Goal: Contribute content: Contribute content

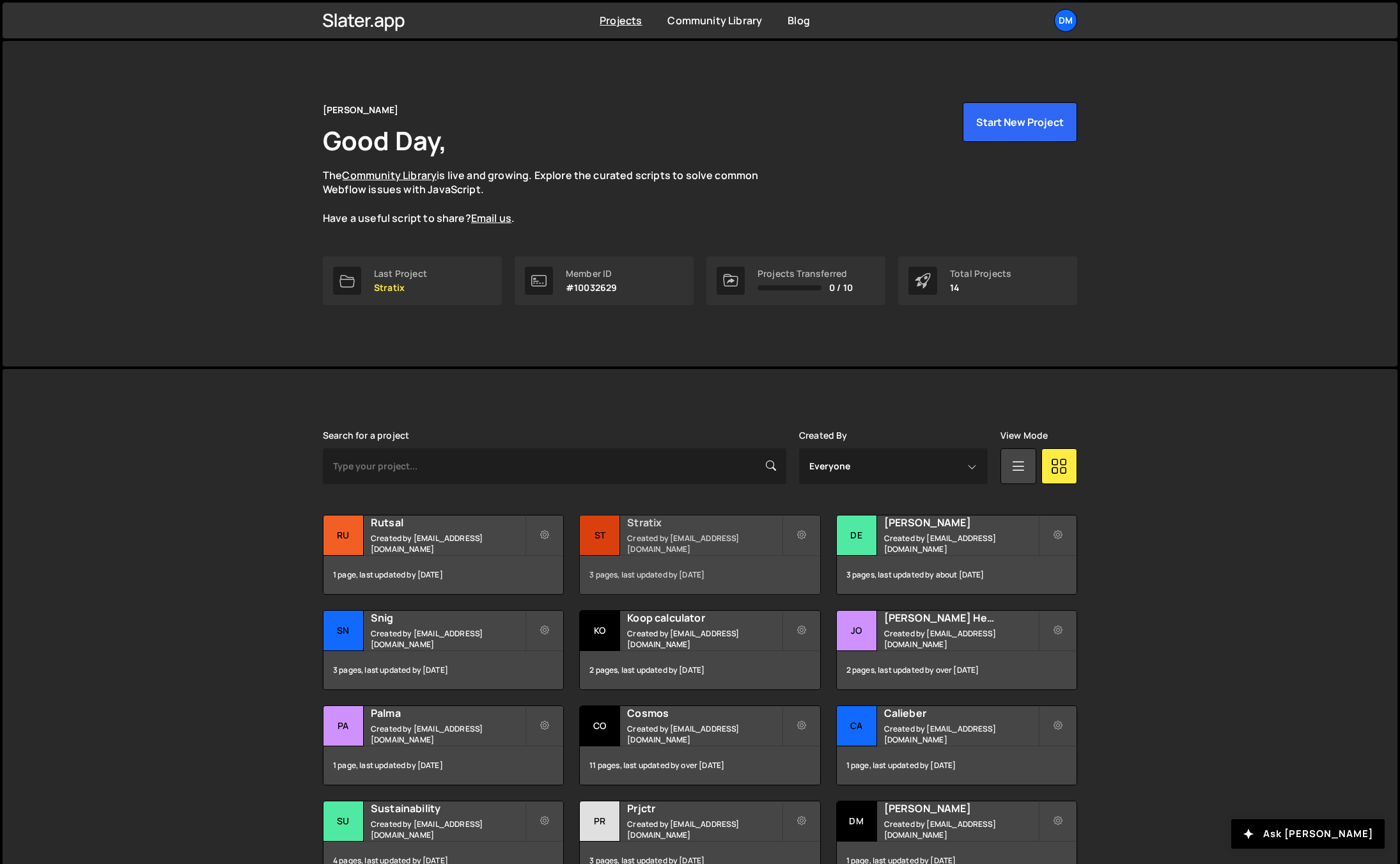
click at [657, 530] on h2 "Stratix" at bounding box center [705, 522] width 154 height 14
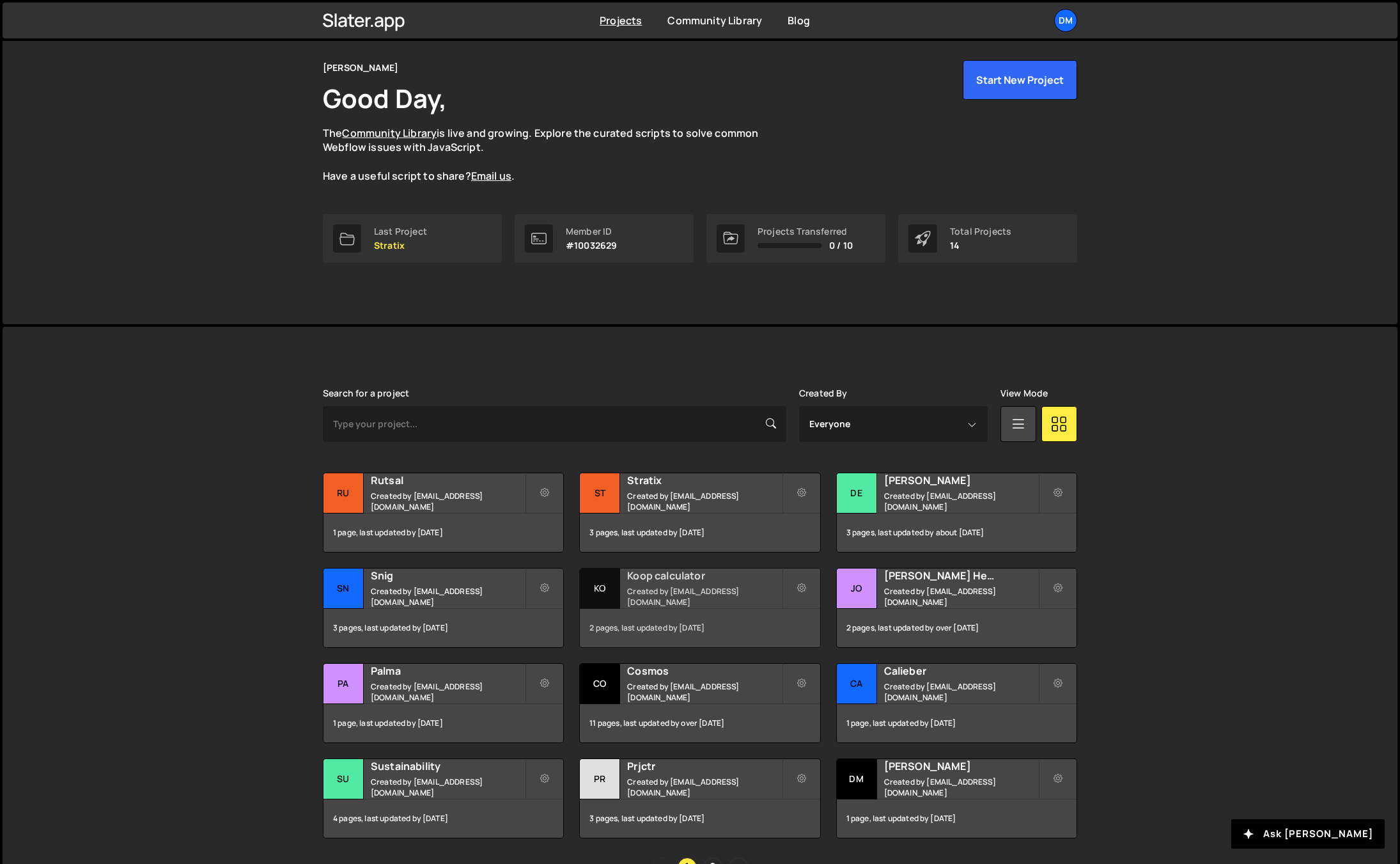
scroll to position [119, 0]
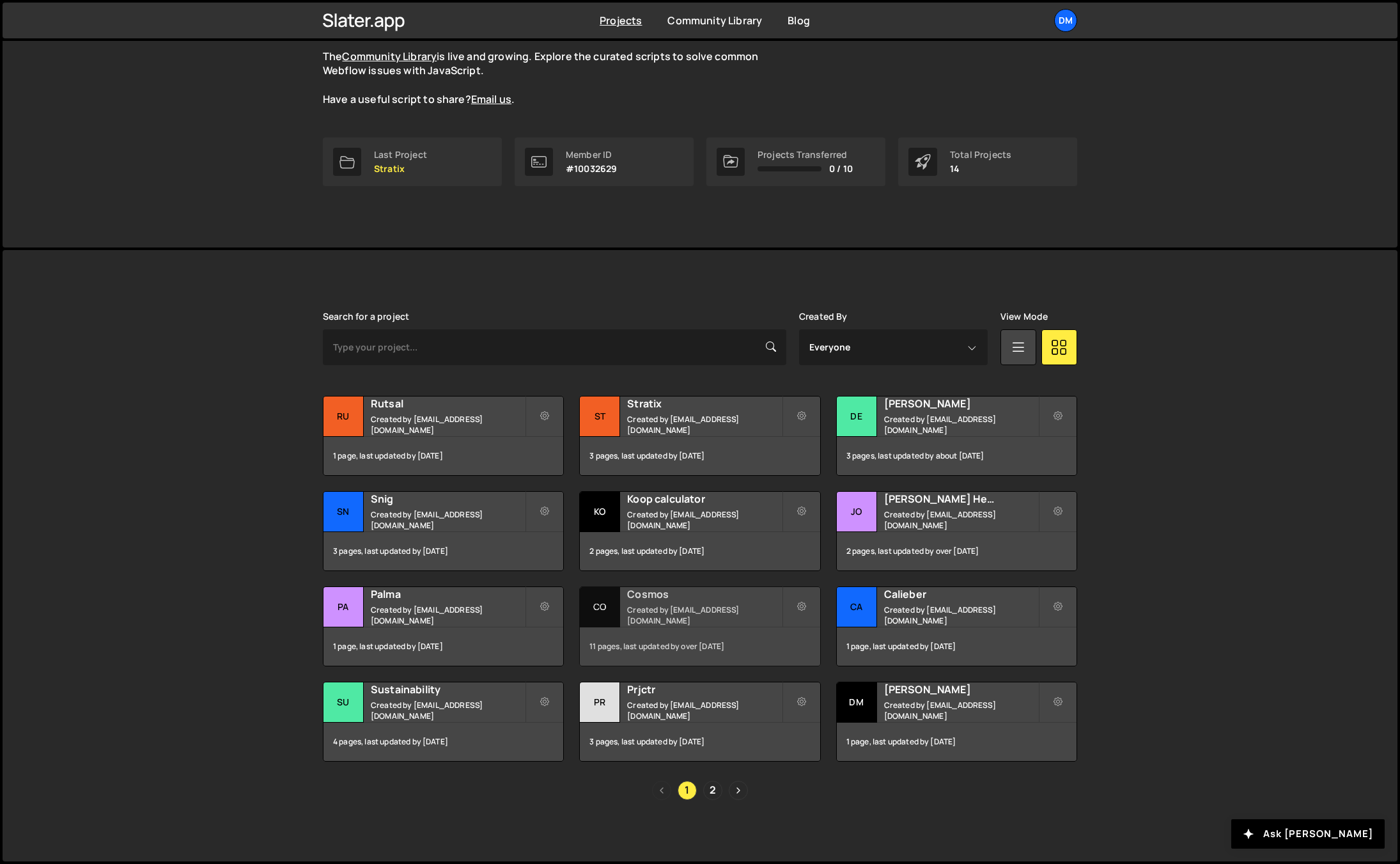
click at [638, 601] on h2 "Cosmos" at bounding box center [705, 594] width 154 height 14
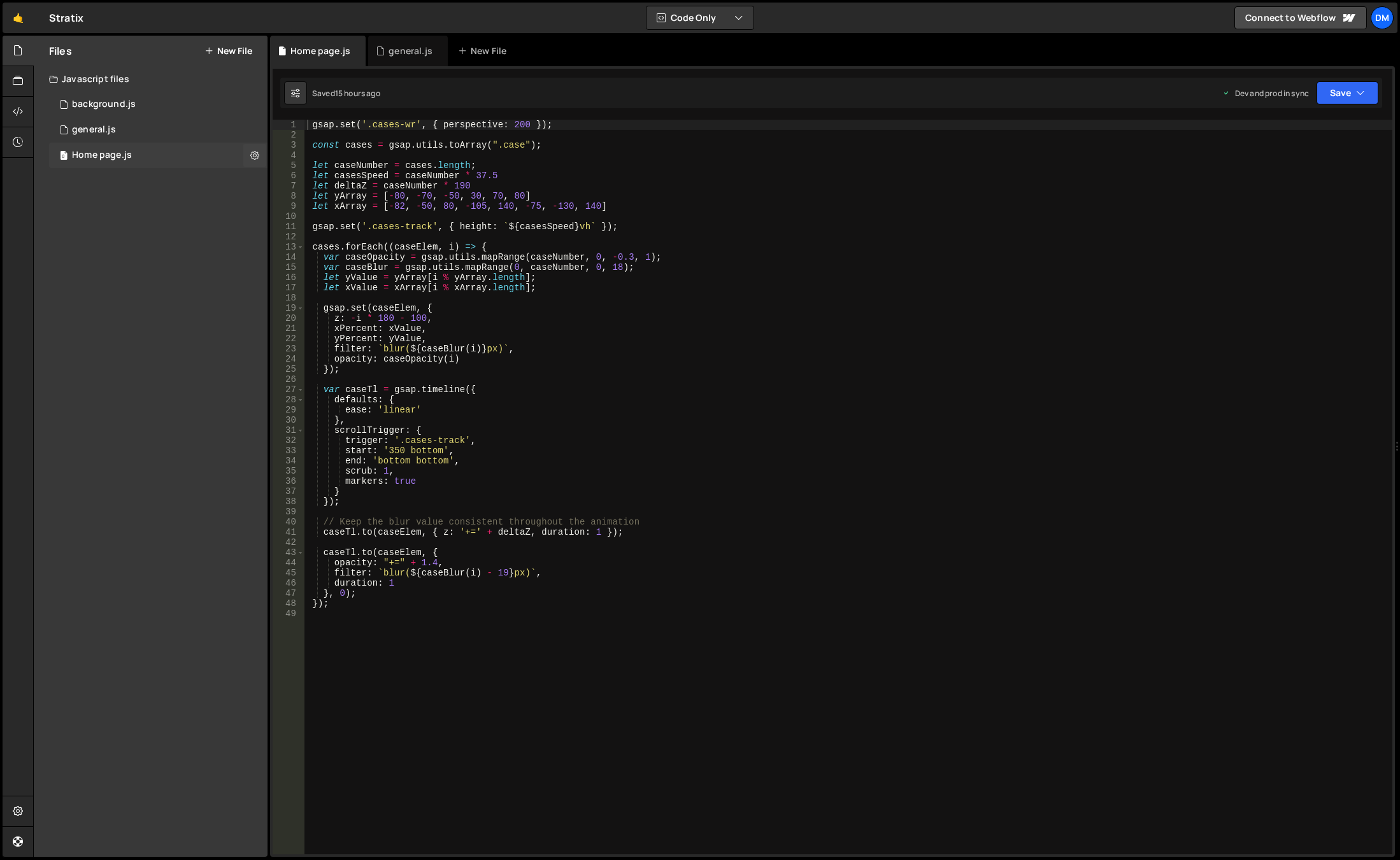
click at [118, 151] on div "Home page.js" at bounding box center [101, 155] width 60 height 11
type textarea "opacity: caseOpacity(i)"
click at [622, 361] on div "gsap . set ( '.cases-wr' , { perspective : 200 }) ; const cases = gsap . utils …" at bounding box center [848, 496] width 1088 height 755
click at [496, 631] on div "gsap . set ( '.cases-wr' , { perspective : 200 }) ; const cases = gsap . utils …" at bounding box center [848, 496] width 1088 height 755
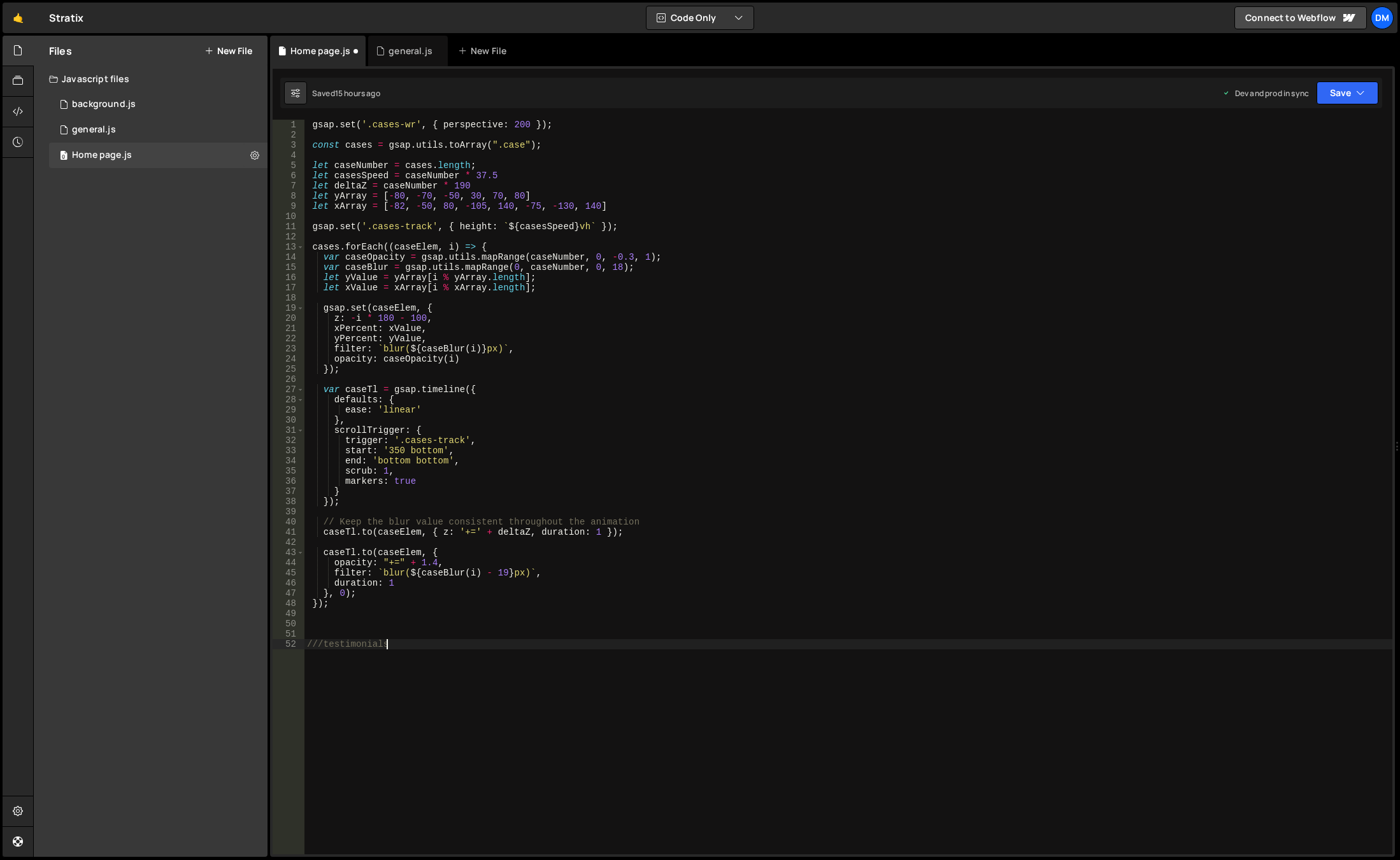
drag, startPoint x: 660, startPoint y: 750, endPoint x: 830, endPoint y: 777, distance: 172.1
click at [660, 750] on div "gsap . set ( '.cases-wr' , { perspective : 200 }) ; const cases = gsap . utils …" at bounding box center [848, 496] width 1088 height 755
type textarea "///testimonials"
click at [725, 752] on div "gsap . set ( '.cases-wr' , { perspective : 200 }) ; const cases = gsap . utils …" at bounding box center [848, 496] width 1088 height 755
click at [453, 680] on div "gsap . set ( '.cases-wr' , { perspective : 200 }) ; const cases = gsap . utils …" at bounding box center [848, 496] width 1088 height 755
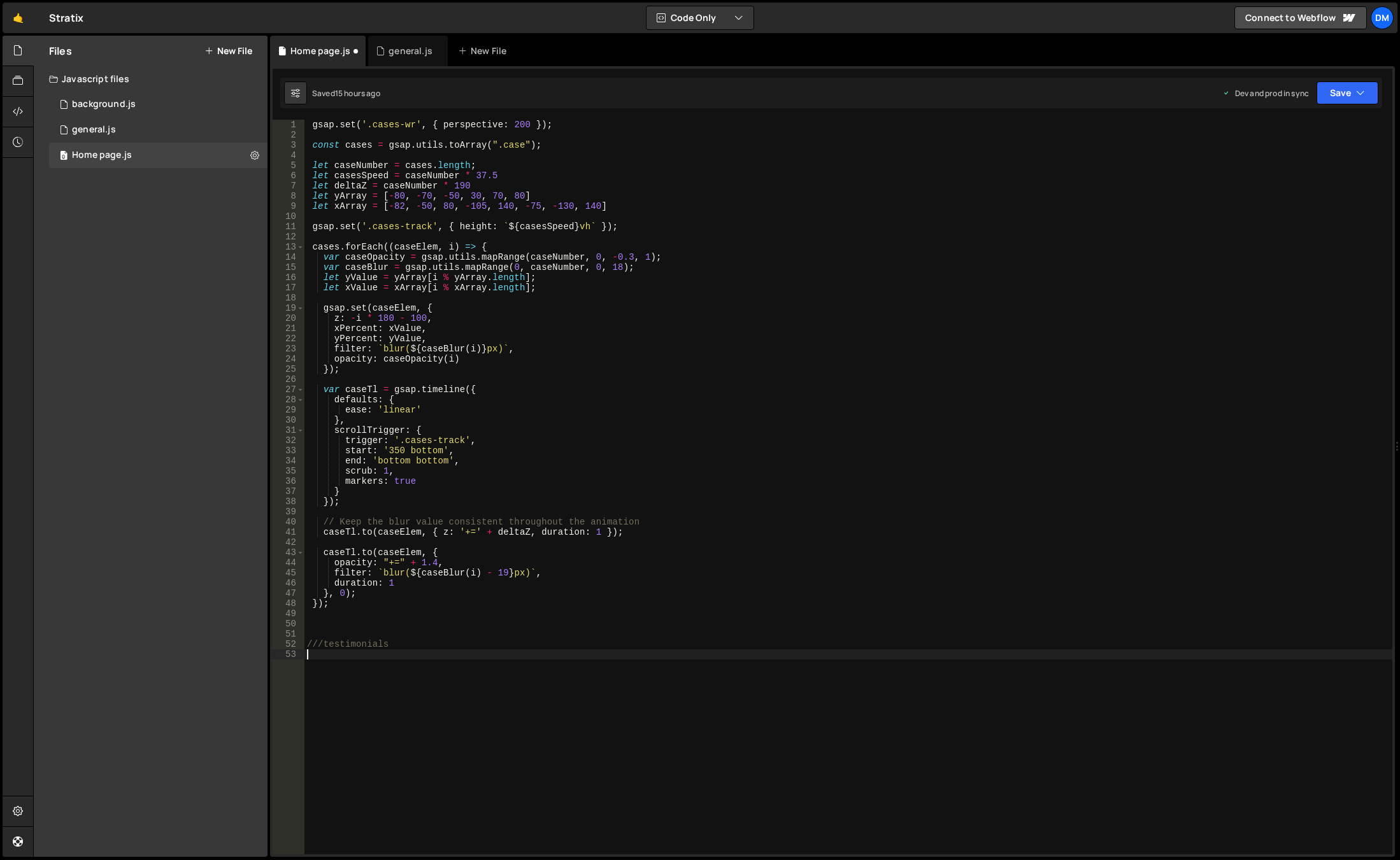
scroll to position [0, 0]
paste textarea "});"
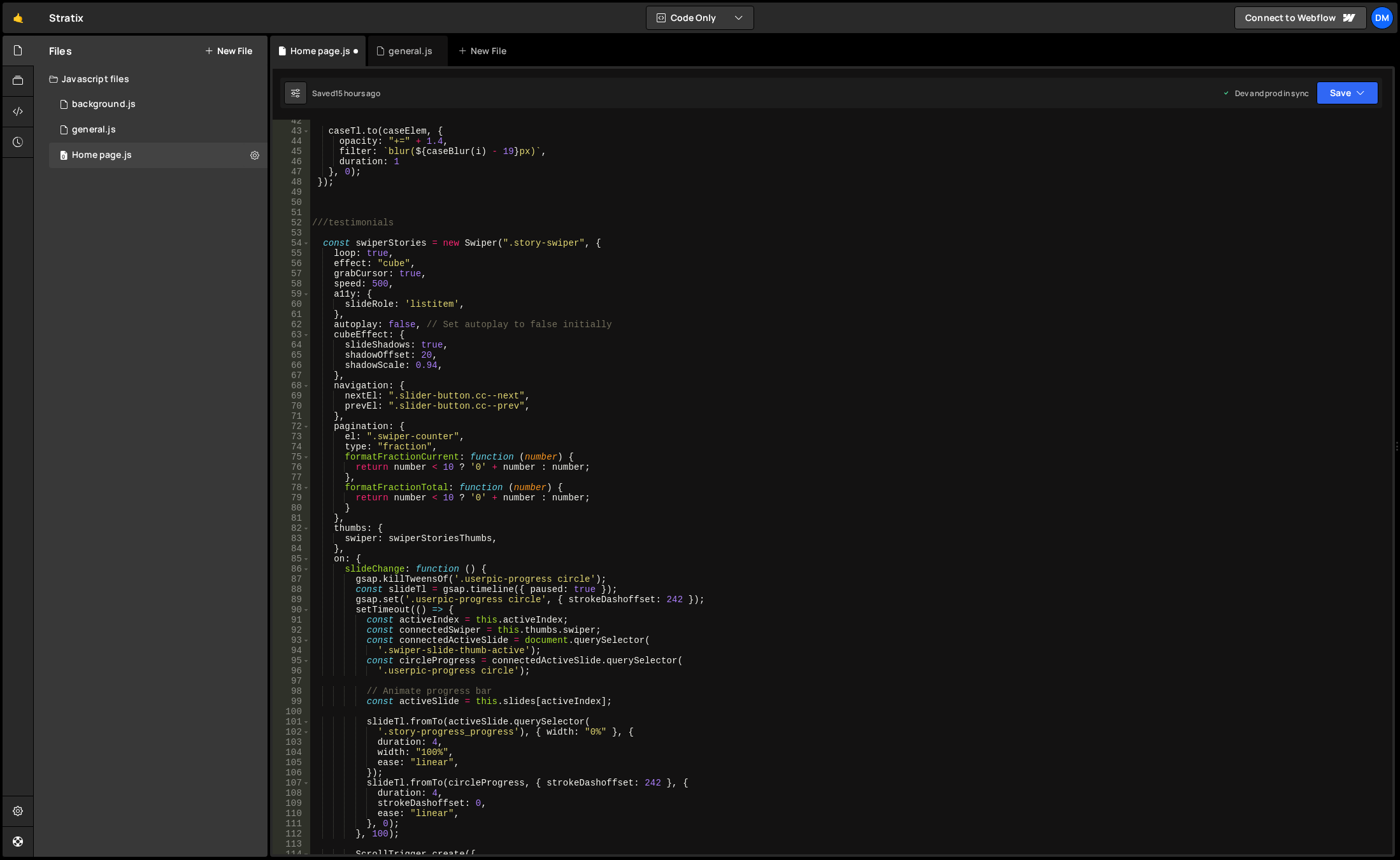
scroll to position [307, 0]
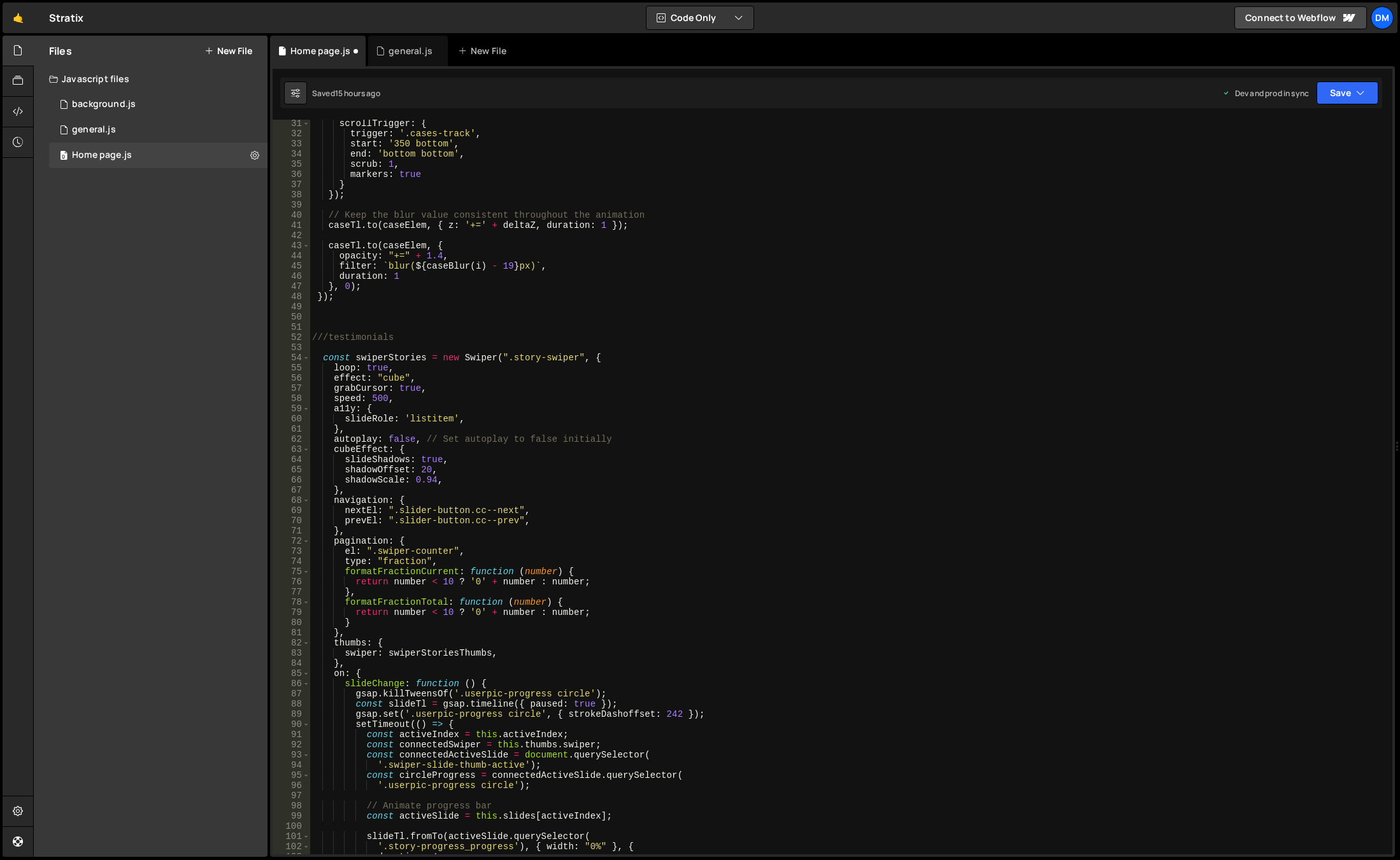
click at [485, 390] on div "scrollTrigger : { trigger : '.cases-track' , start : '350 bottom' , end : 'bott…" at bounding box center [847, 495] width 1077 height 755
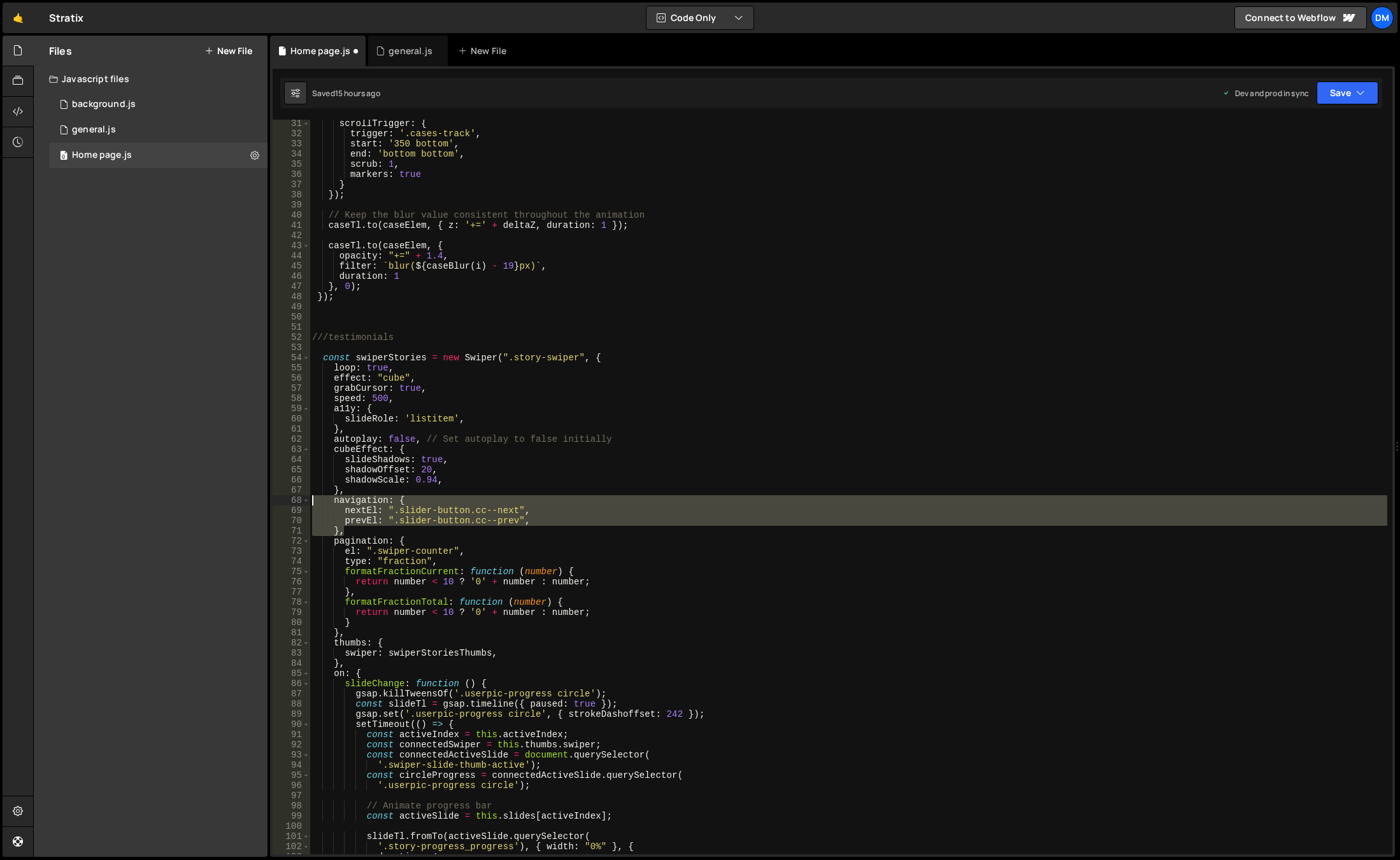
drag, startPoint x: 358, startPoint y: 531, endPoint x: 289, endPoint y: 496, distance: 77.4
click at [289, 496] on div "grabCursor: true, 31 32 33 34 35 36 37 38 39 40 41 42 43 44 45 46 47 48 49 50 5…" at bounding box center [832, 486] width 1120 height 735
type textarea "navigation: { nextEl: ".slider-button.cc--next","
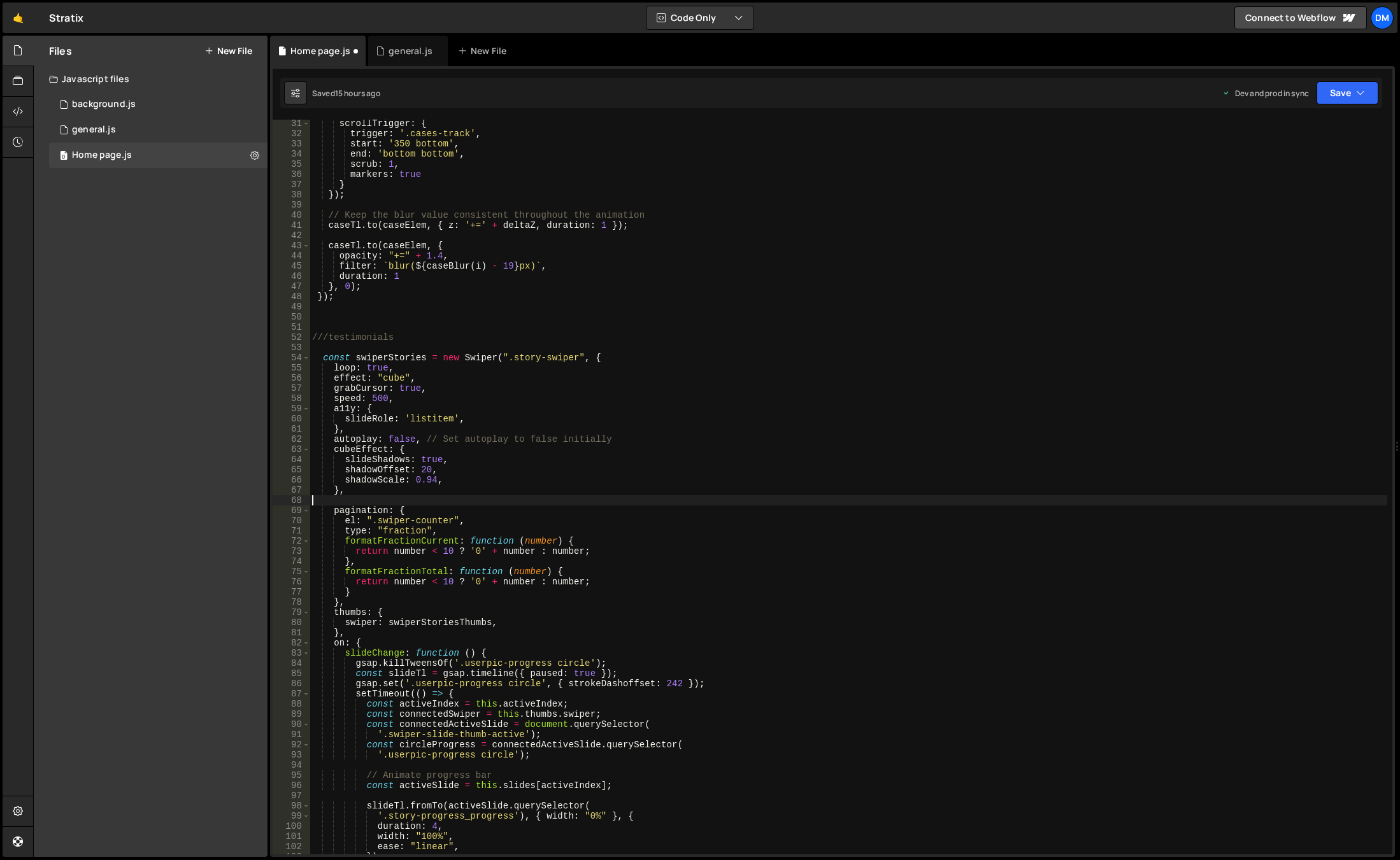
click at [403, 508] on div "scrollTrigger : { trigger : '.cases-track' , start : '350 bottom' , end : 'bott…" at bounding box center [847, 495] width 1077 height 755
click at [402, 510] on div "scrollTrigger : { trigger : '.cases-track' , start : '350 bottom' , end : 'bott…" at bounding box center [847, 495] width 1077 height 755
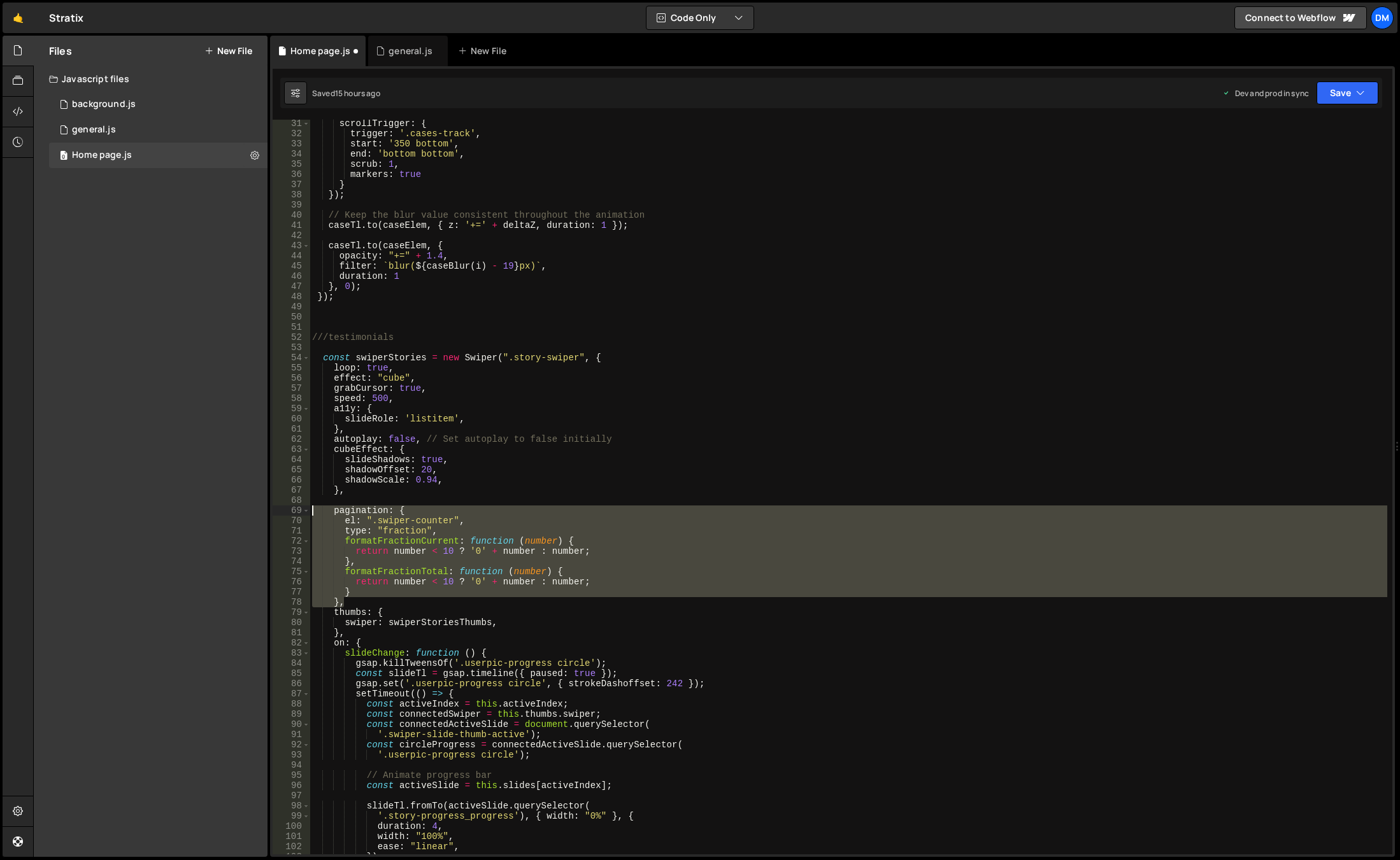
drag, startPoint x: 353, startPoint y: 602, endPoint x: 277, endPoint y: 508, distance: 120.9
click at [277, 508] on div "pagination: { 31 32 33 34 35 36 37 38 39 40 41 42 43 44 45 46 47 48 49 50 51 52…" at bounding box center [832, 486] width 1120 height 735
type textarea "pagination: { el: ".swiper-counter","
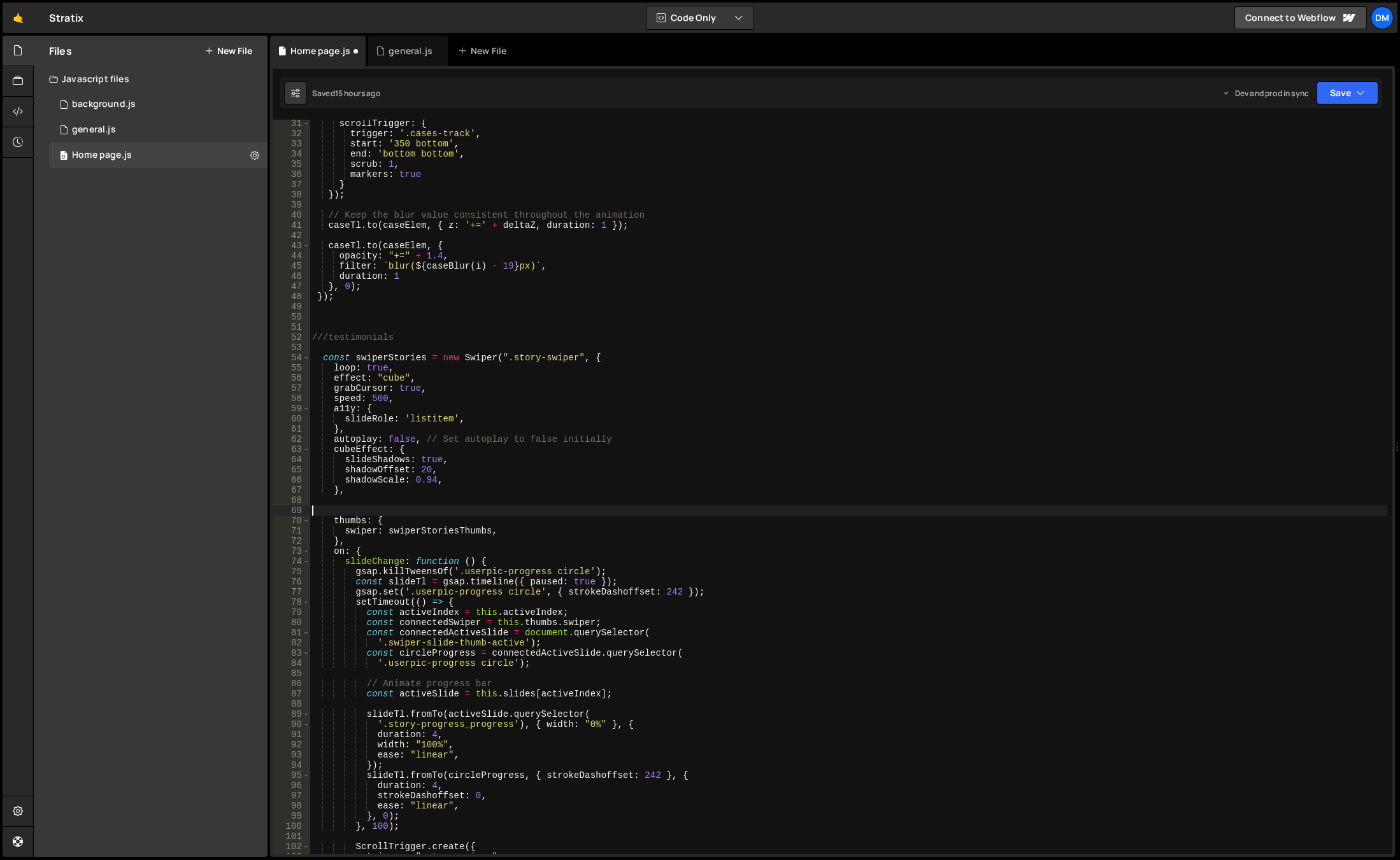
drag, startPoint x: 376, startPoint y: 522, endPoint x: 369, endPoint y: 527, distance: 8.6
click at [376, 522] on div "scrollTrigger : { trigger : '.cases-track' , start : '350 bottom' , end : 'bott…" at bounding box center [847, 495] width 1077 height 755
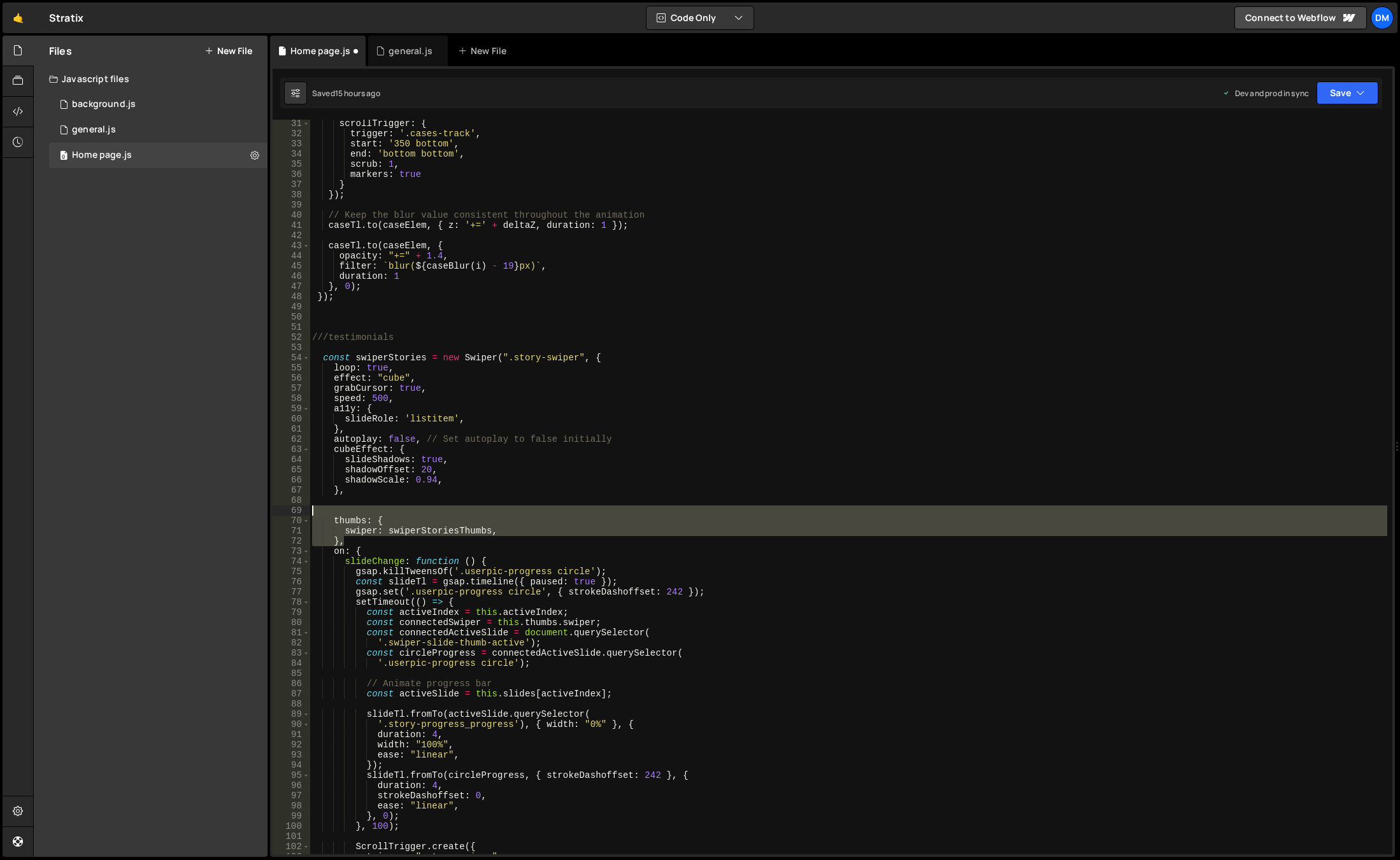
drag, startPoint x: 349, startPoint y: 540, endPoint x: 276, endPoint y: 505, distance: 81.0
click at [276, 505] on div "thumbs: { 31 32 33 34 35 36 37 38 39 40 41 42 43 44 45 46 47 48 49 50 51 52 53 …" at bounding box center [832, 486] width 1120 height 735
type textarea "thumbs: {"
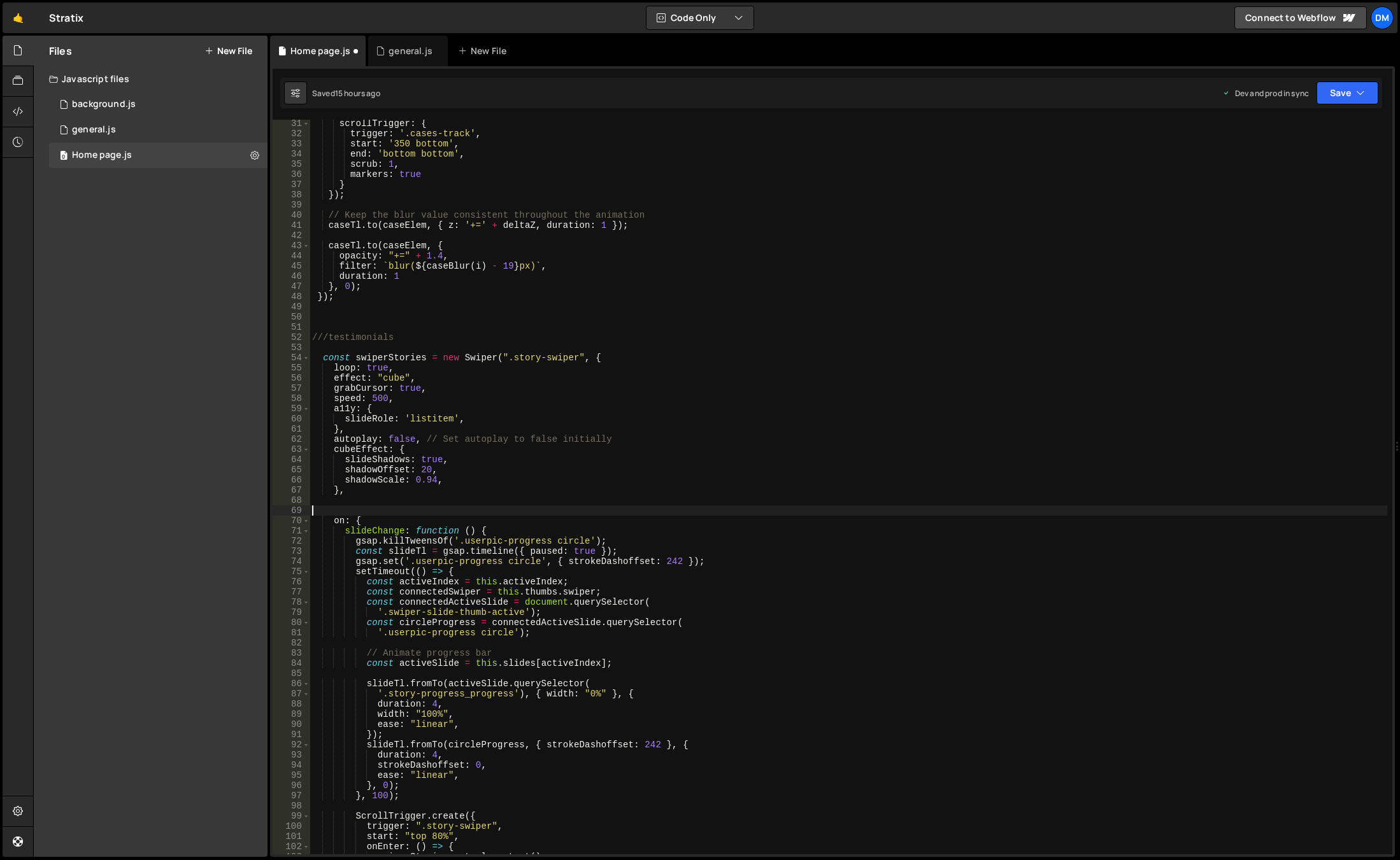
click at [358, 490] on div "scrollTrigger : { trigger : '.cases-track' , start : '350 bottom' , end : 'bott…" at bounding box center [847, 495] width 1077 height 755
type textarea "}"
click at [347, 509] on div "scrollTrigger : { trigger : '.cases-track' , start : '350 bottom' , end : 'bott…" at bounding box center [847, 495] width 1077 height 755
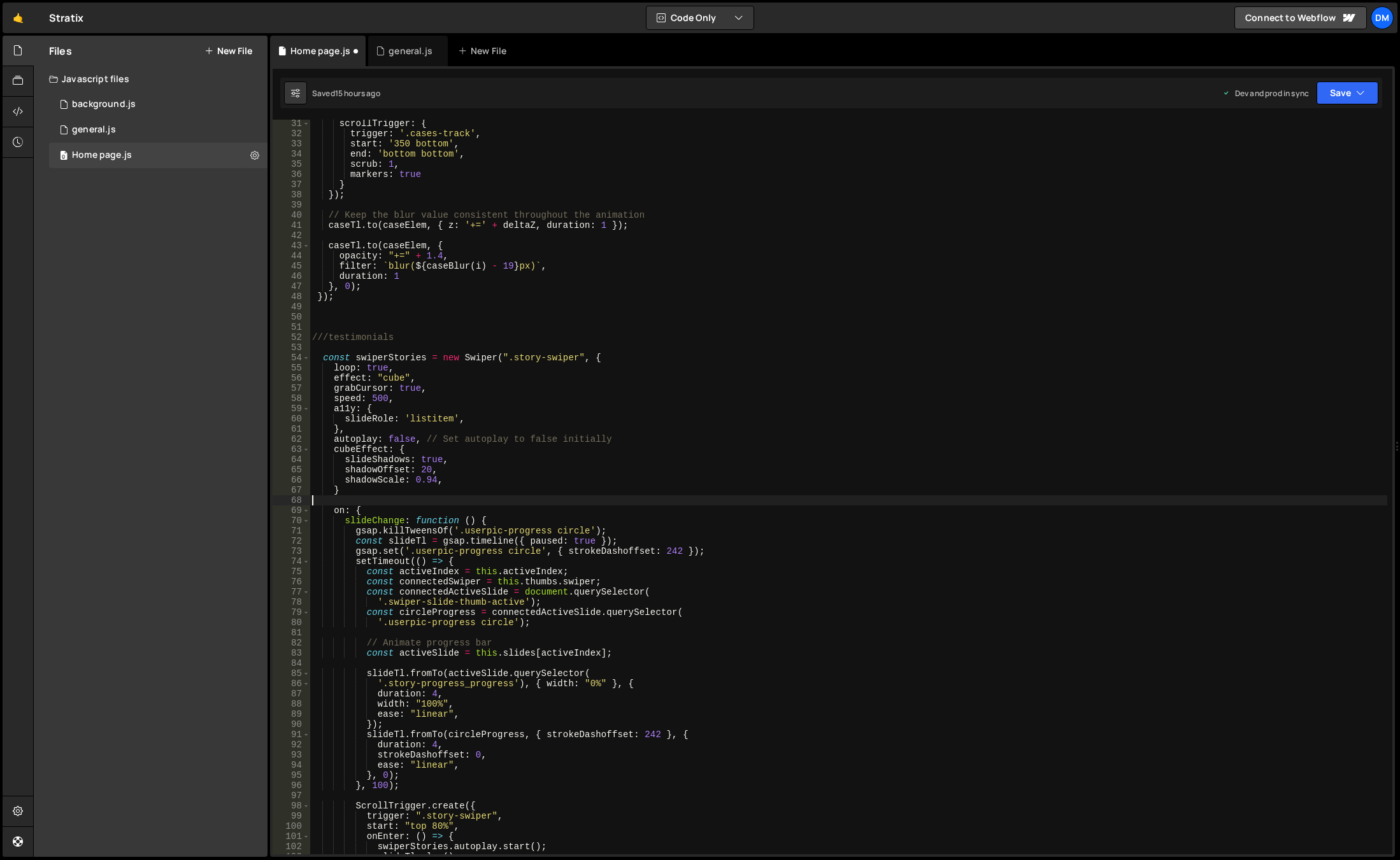
scroll to position [383, 0]
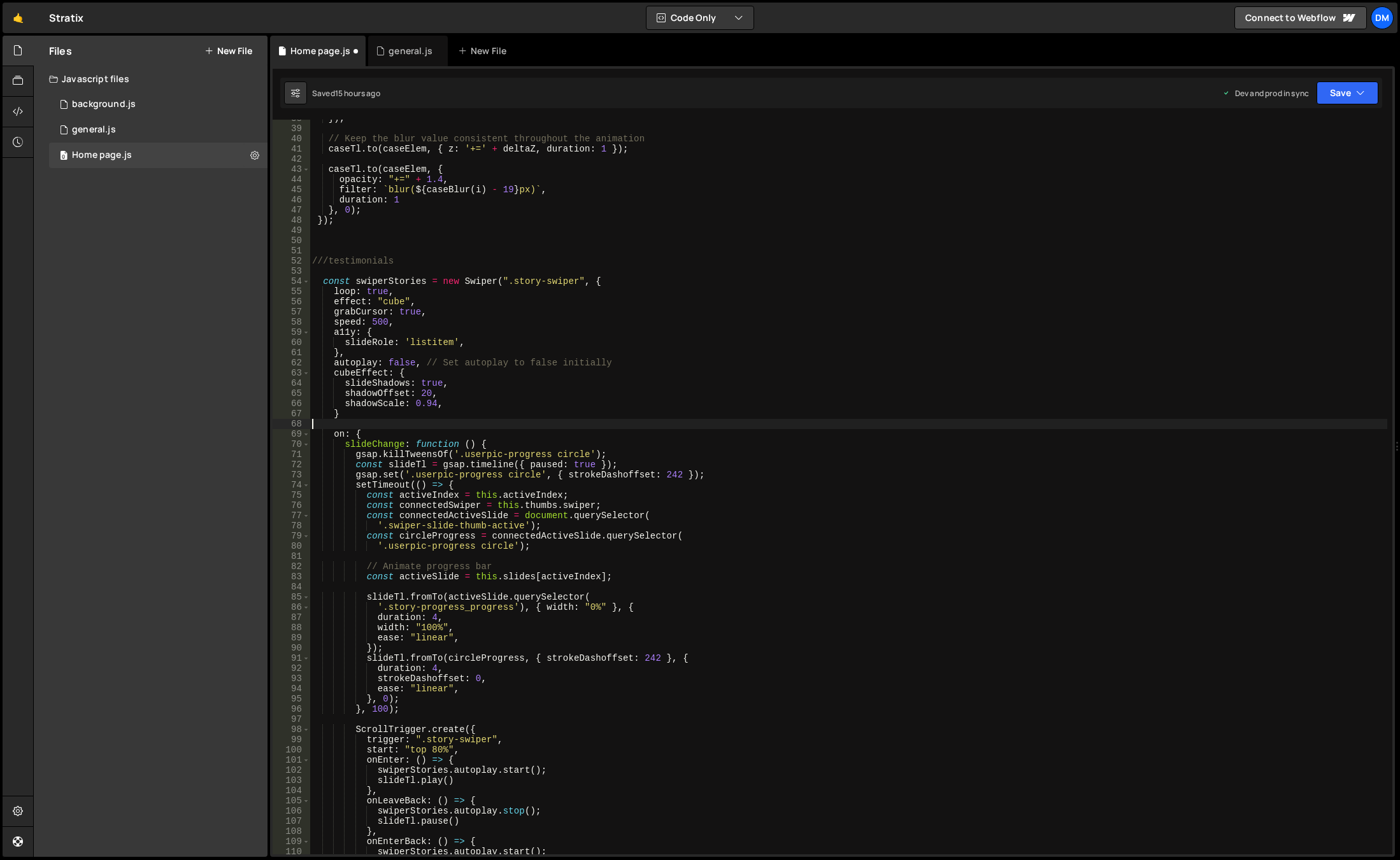
click at [574, 450] on div "}) ; // Keep the blur value consistent throughout the animation caseTl . to ( c…" at bounding box center [847, 490] width 1077 height 755
type textarea "gsap.killTweensOf('.userpic-progress circle');"
click at [601, 450] on div "}) ; // Keep the blur value consistent throughout the animation caseTl . to ( c…" at bounding box center [847, 490] width 1077 height 755
click at [625, 450] on div "}) ; // Keep the blur value consistent throughout the animation caseTl . to ( c…" at bounding box center [847, 490] width 1077 height 755
drag, startPoint x: 622, startPoint y: 450, endPoint x: 260, endPoint y: 451, distance: 362.0
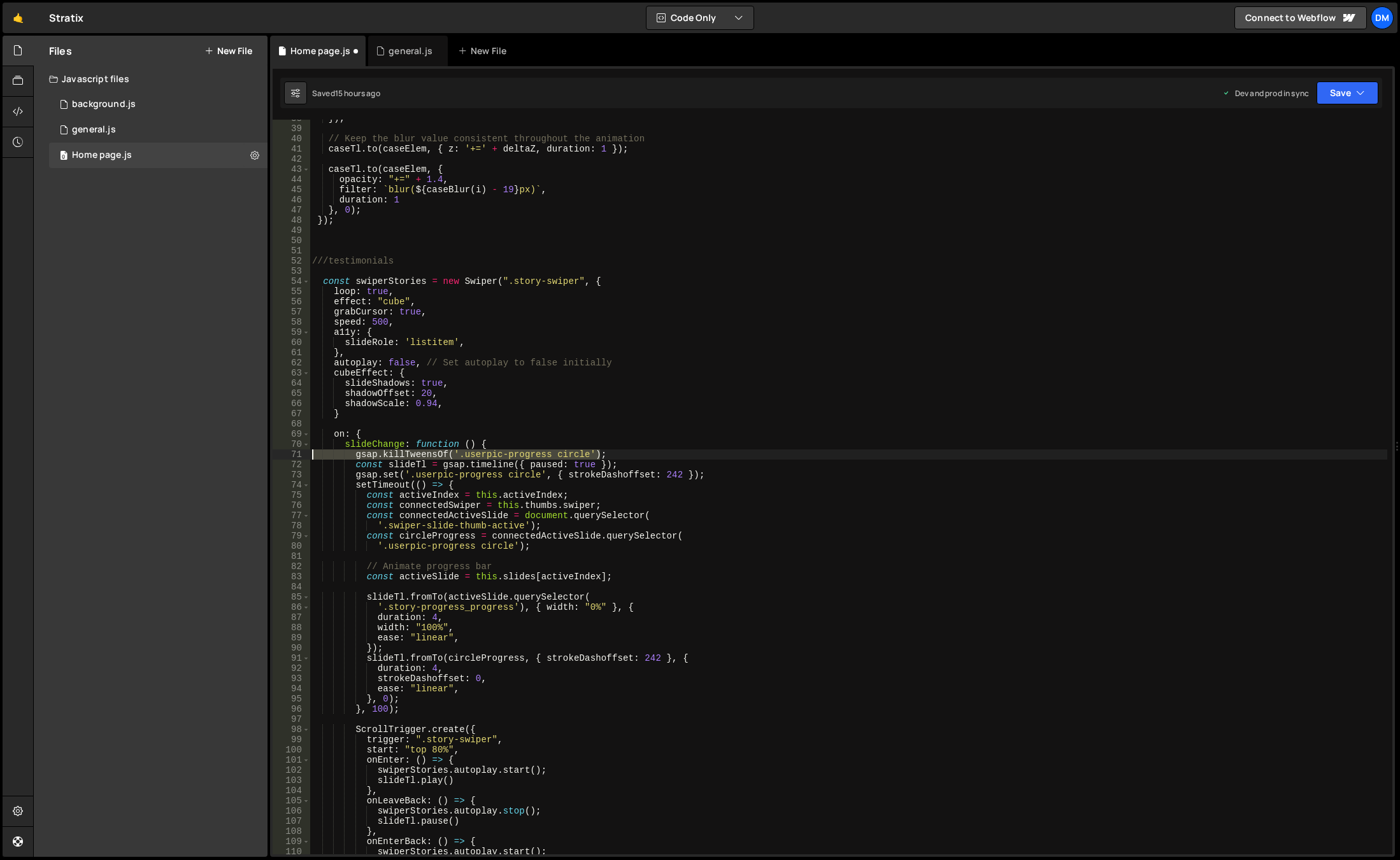
click at [260, 451] on div "Files New File Javascript files 0 background.js 0 0 general.js 0 0 Home page.js…" at bounding box center [716, 446] width 1366 height 822
click at [559, 481] on div "}) ; // Keep the blur value consistent throughout the animation caseTl . to ( c…" at bounding box center [847, 490] width 1077 height 755
type textarea "setTimeout(() => {"
click at [402, 459] on div "}) ; // Keep the blur value consistent throughout the animation caseTl . to ( c…" at bounding box center [847, 490] width 1077 height 755
click at [463, 462] on div "}) ; // Keep the blur value consistent throughout the animation caseTl . to ( c…" at bounding box center [847, 490] width 1077 height 755
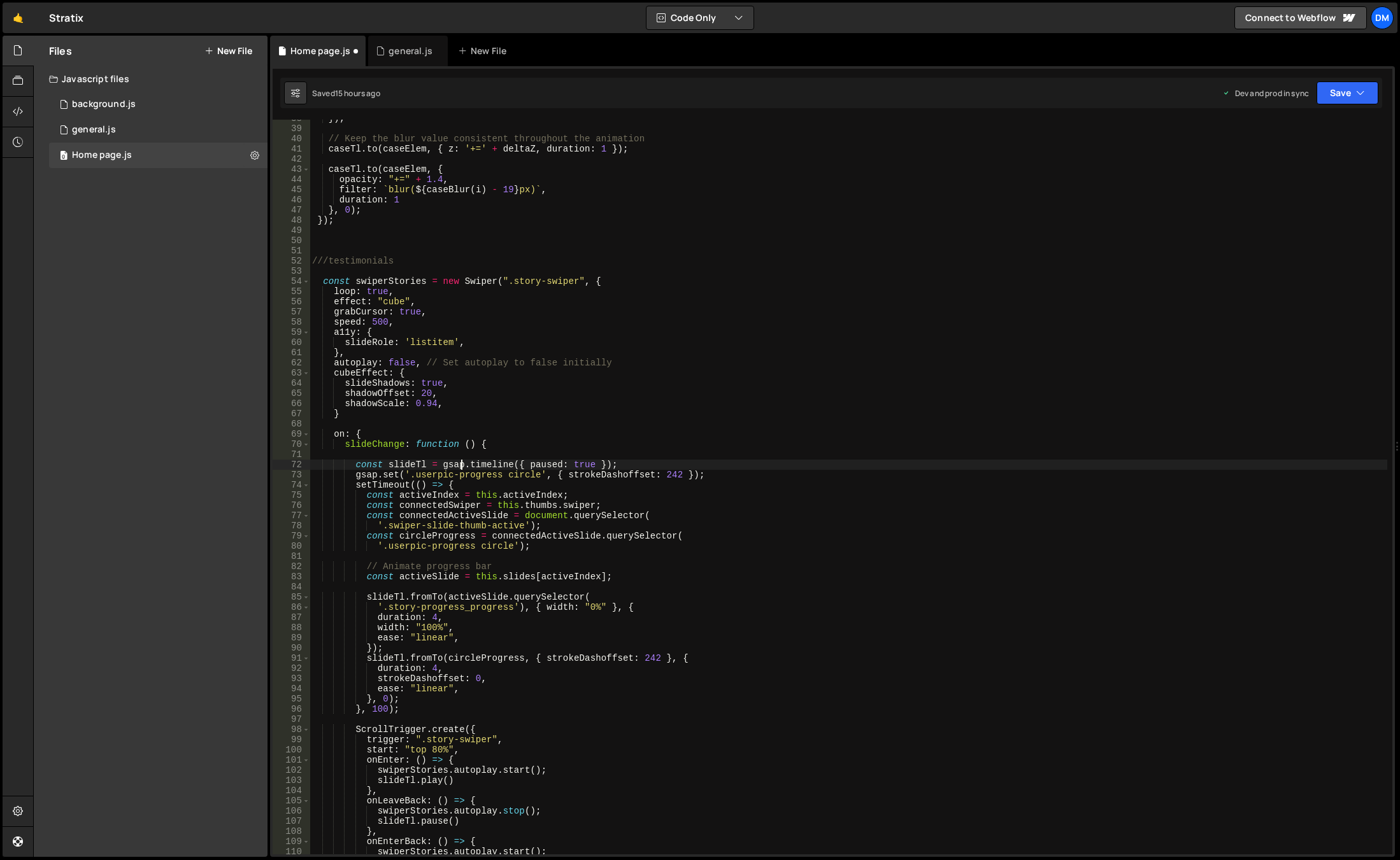
click at [552, 469] on div "}) ; // Keep the blur value consistent throughout the animation caseTl . to ( c…" at bounding box center [847, 490] width 1077 height 755
click at [476, 485] on div "}) ; // Keep the blur value consistent throughout the animation caseTl . to ( c…" at bounding box center [847, 490] width 1077 height 755
click at [447, 482] on div "}) ; // Keep the blur value consistent throughout the animation caseTl . to ( c…" at bounding box center [847, 490] width 1077 height 755
click at [483, 468] on div "}) ; // Keep the blur value consistent throughout the animation caseTl . to ( c…" at bounding box center [847, 490] width 1077 height 755
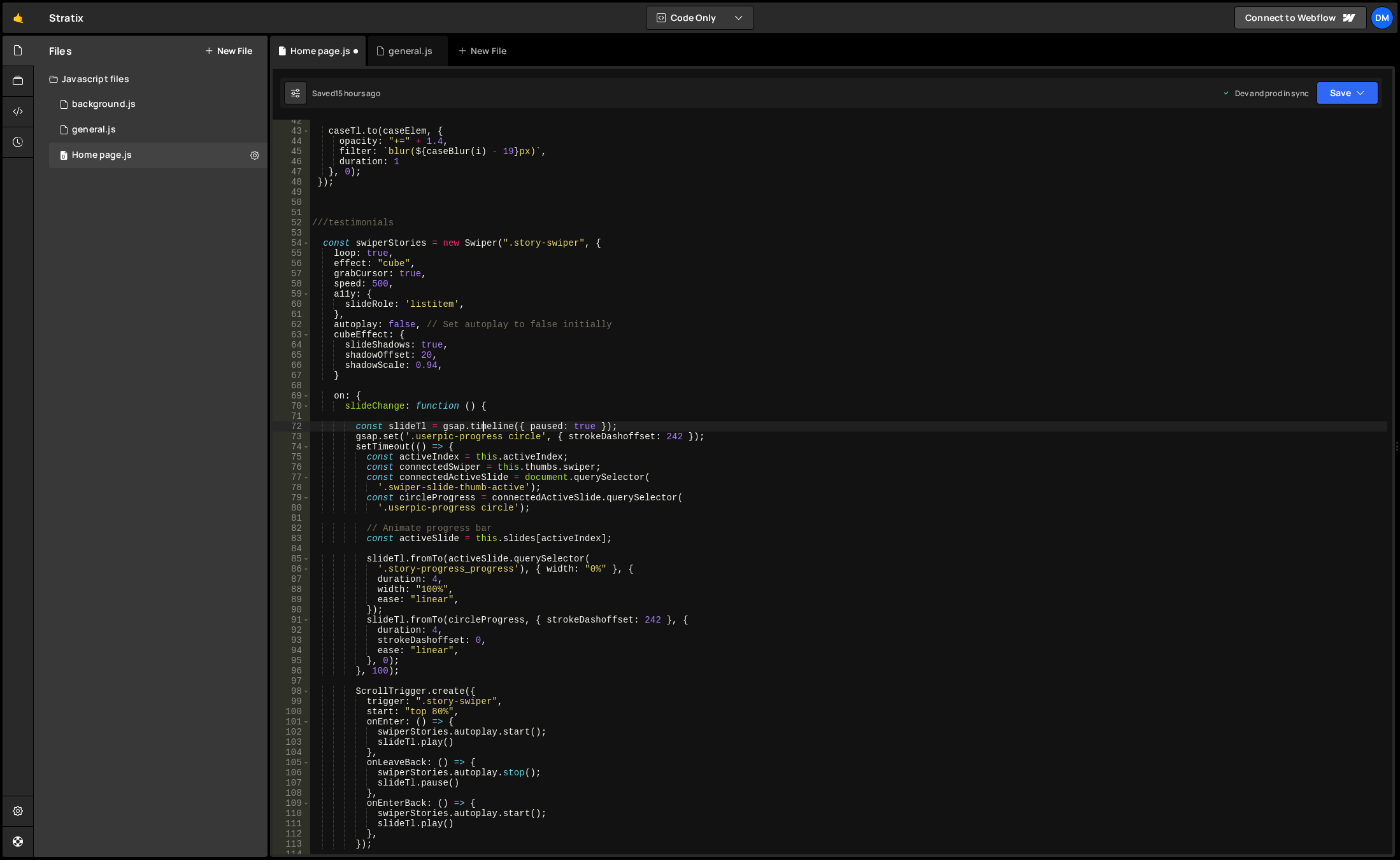
scroll to position [421, 0]
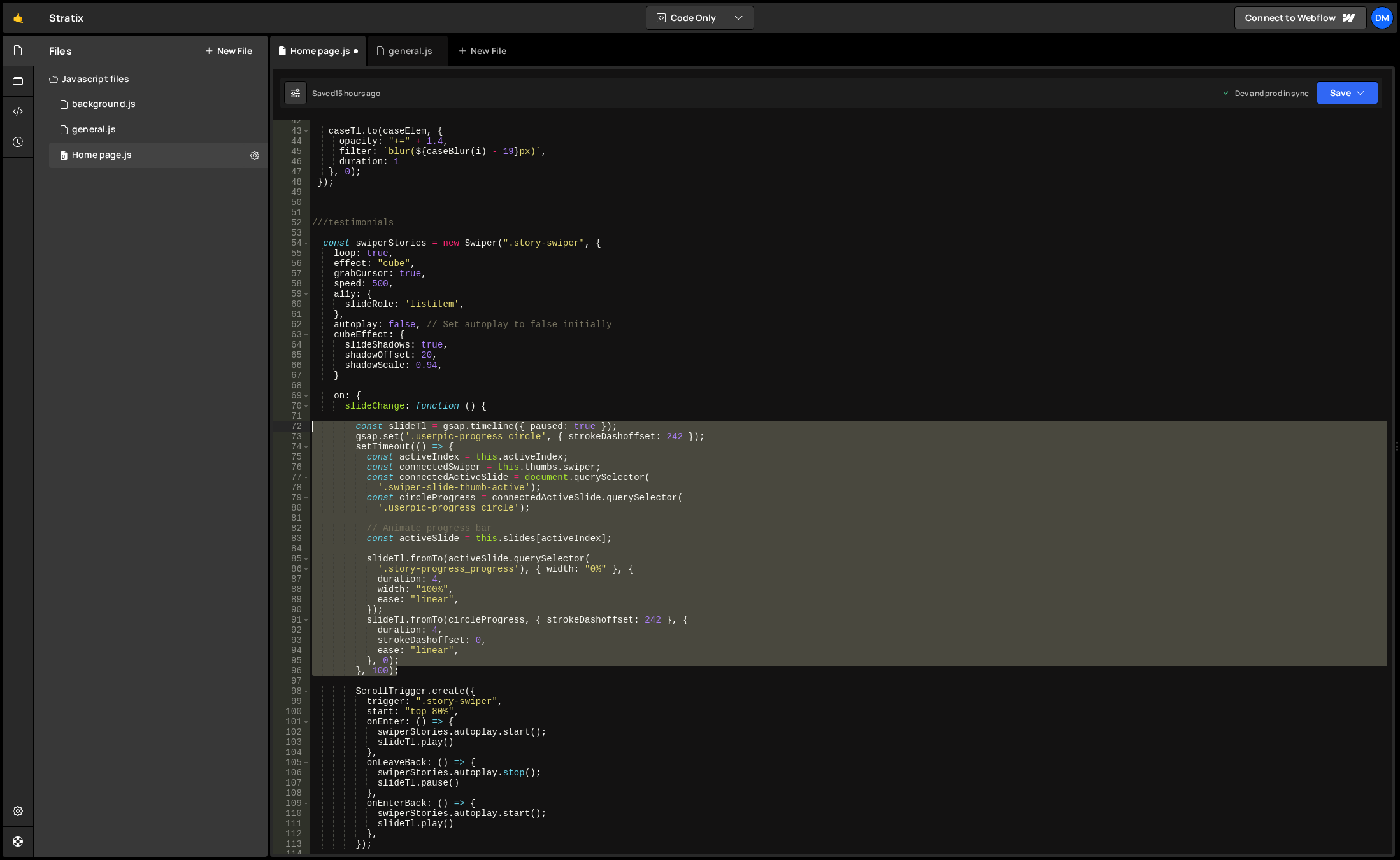
drag, startPoint x: 413, startPoint y: 674, endPoint x: 229, endPoint y: 426, distance: 308.8
click at [229, 426] on div "Files New File Javascript files 0 background.js 0 0 general.js 0 0 Home page.js…" at bounding box center [716, 446] width 1366 height 822
type textarea "const slideTl = gsap.timeline({ paused: true }); gsap.set('.userpic-progress ci…"
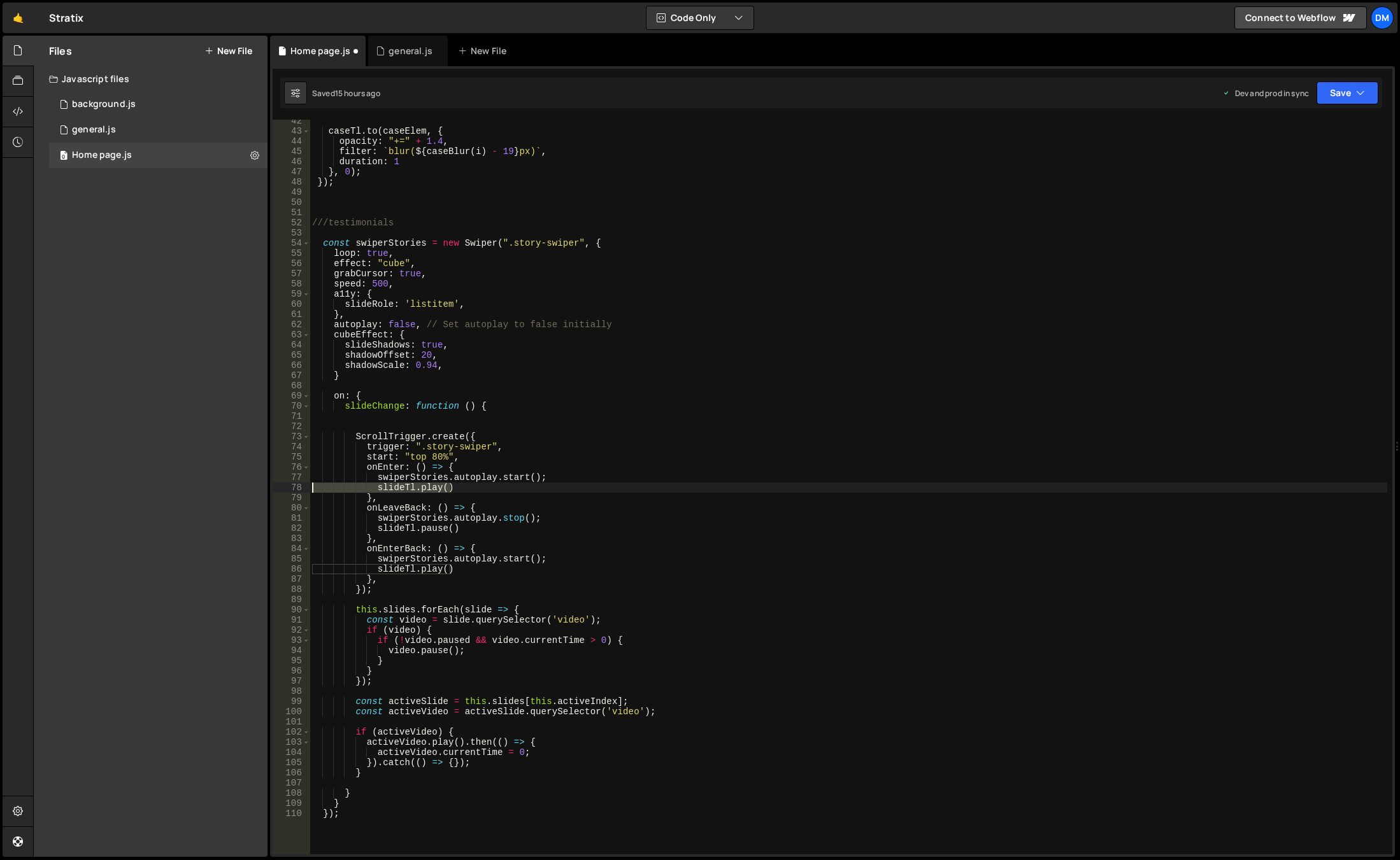
drag, startPoint x: 472, startPoint y: 490, endPoint x: 227, endPoint y: 487, distance: 245.0
click at [227, 487] on div "Files New File Javascript files 0 background.js 0 0 general.js 0 0 Home page.js…" at bounding box center [716, 446] width 1366 height 822
type textarea "slideTl.play()"
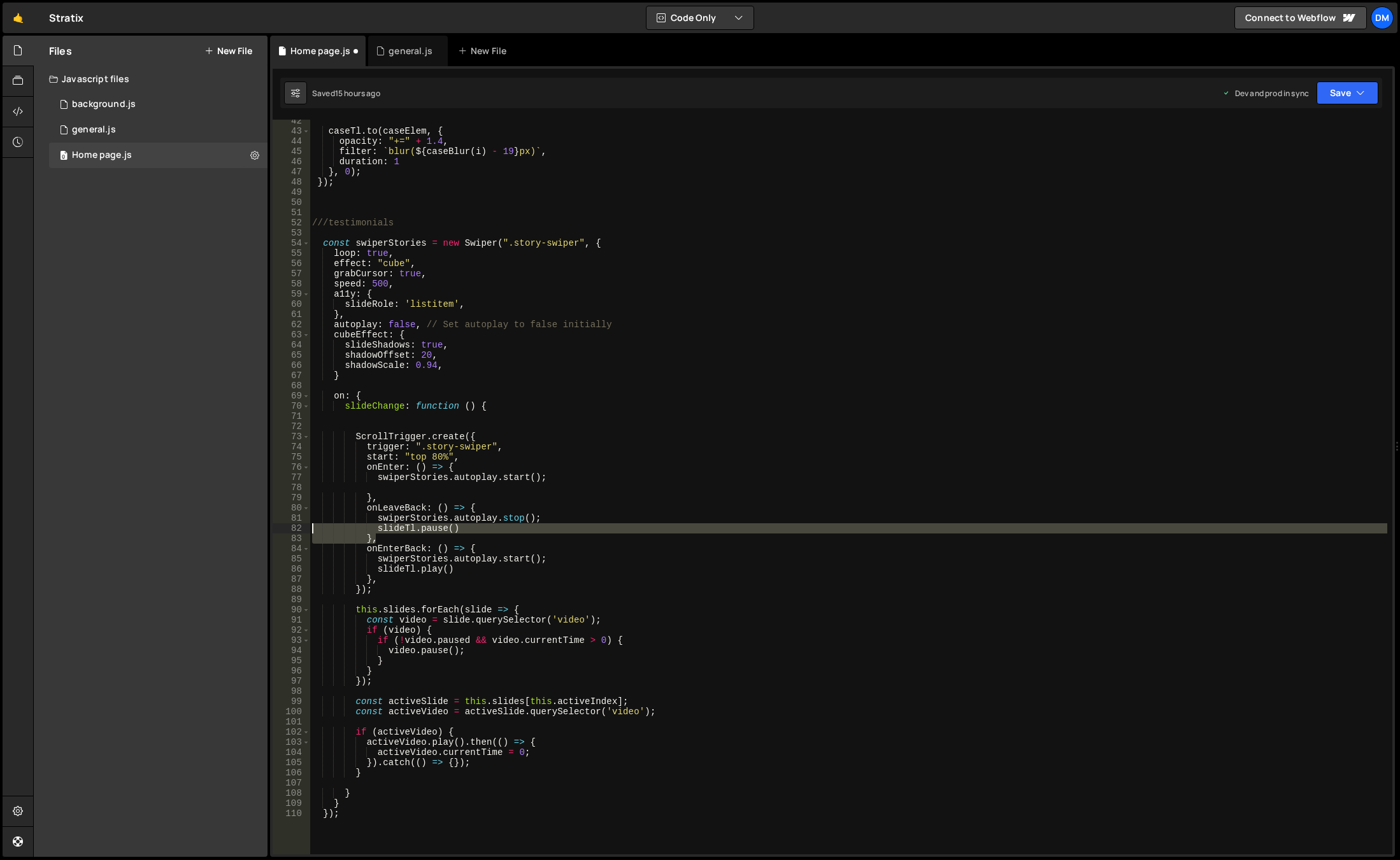
drag, startPoint x: 473, startPoint y: 534, endPoint x: 289, endPoint y: 526, distance: 184.2
click at [289, 526] on div "42 43 44 45 46 47 48 49 50 51 52 53 54 55 56 57 58 59 60 61 62 63 64 65 66 67 6…" at bounding box center [832, 486] width 1120 height 735
click at [470, 528] on div "caseTl . to ( caseElem , { opacity : "+=" + 1.4 , filter : ` blur( ${ caseBlur …" at bounding box center [847, 486] width 1077 height 735
type textarea "slideTl.pause()"
drag, startPoint x: 471, startPoint y: 528, endPoint x: 285, endPoint y: 528, distance: 186.0
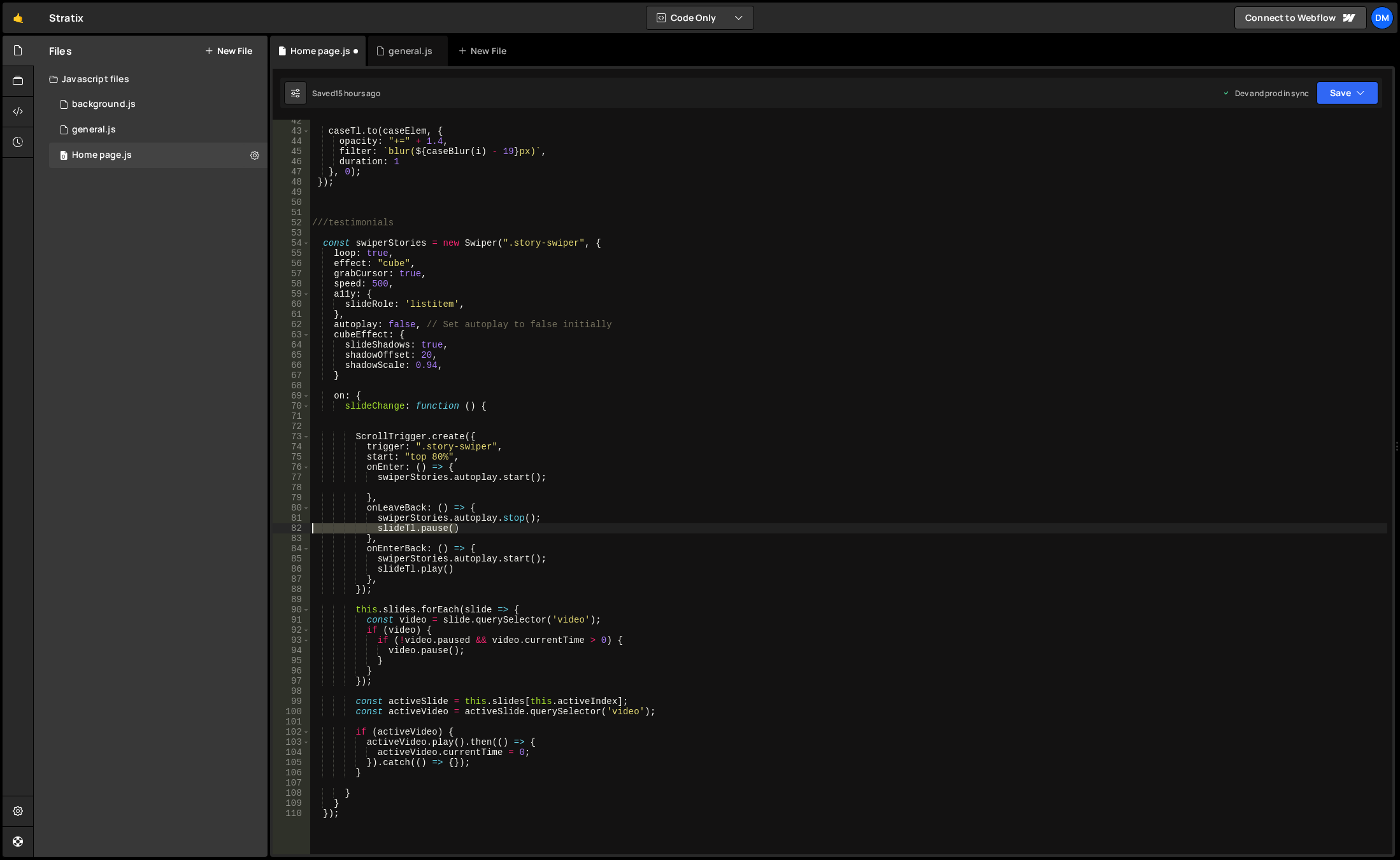
click at [285, 528] on div "slideTl.pause() 42 43 44 45 46 47 48 49 50 51 52 53 54 55 56 57 58 59 60 61 62 …" at bounding box center [832, 486] width 1120 height 735
drag, startPoint x: 467, startPoint y: 571, endPoint x: 280, endPoint y: 569, distance: 187.0
click at [280, 569] on div "42 43 44 45 46 47 48 49 50 51 52 53 54 55 56 57 58 59 60 61 62 63 64 65 66 67 6…" at bounding box center [832, 486] width 1120 height 735
type textarea "slideTl.play()"
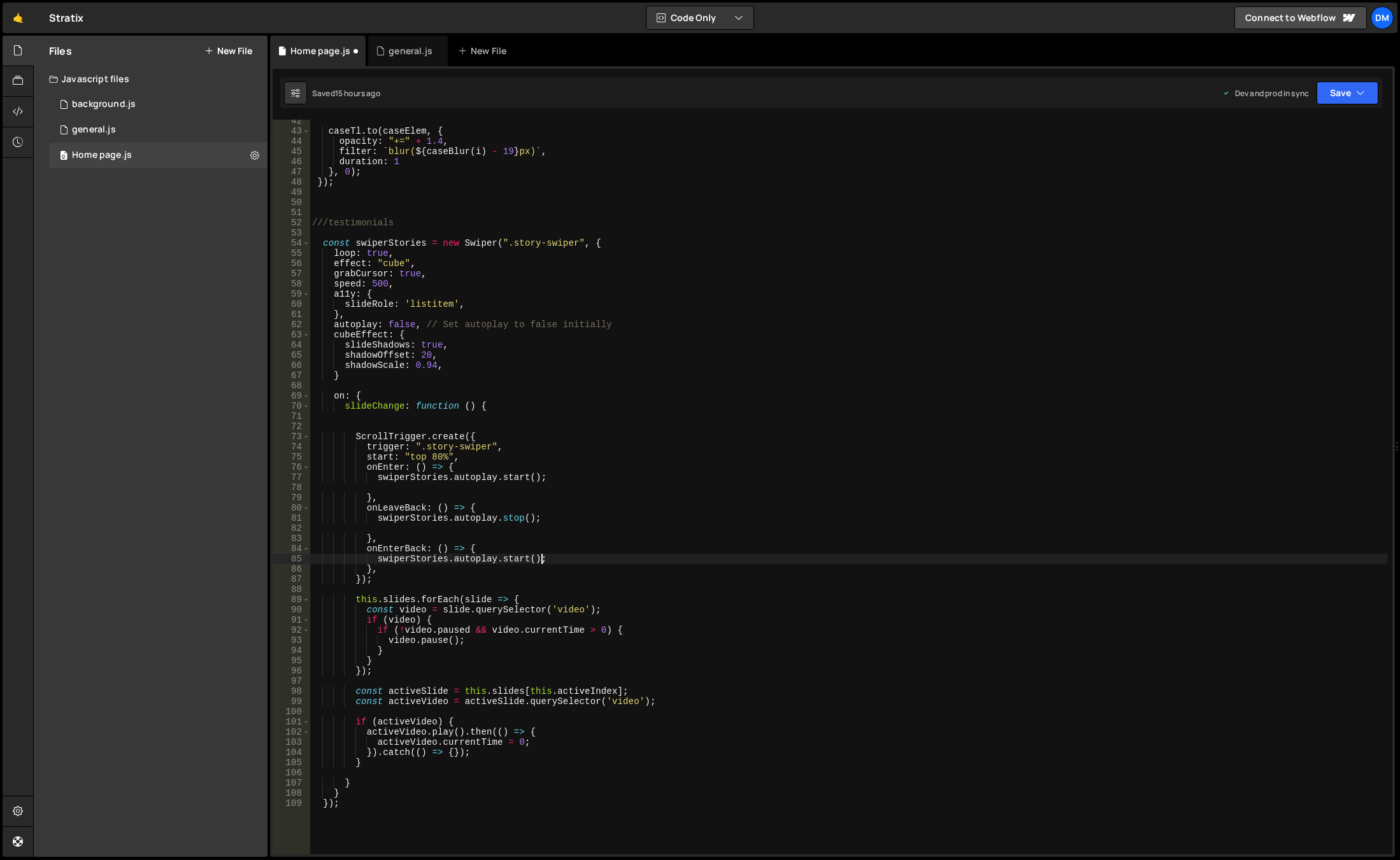
click at [477, 536] on div "caseTl . to ( caseElem , { opacity : "+=" + 1.4 , filter : ` blur( ${ caseBlur …" at bounding box center [847, 493] width 1077 height 755
type textarea "},"
click at [475, 526] on div "caseTl . to ( caseElem , { opacity : "+=" + 1.4 , filter : ` blur( ${ caseBlur …" at bounding box center [847, 493] width 1077 height 755
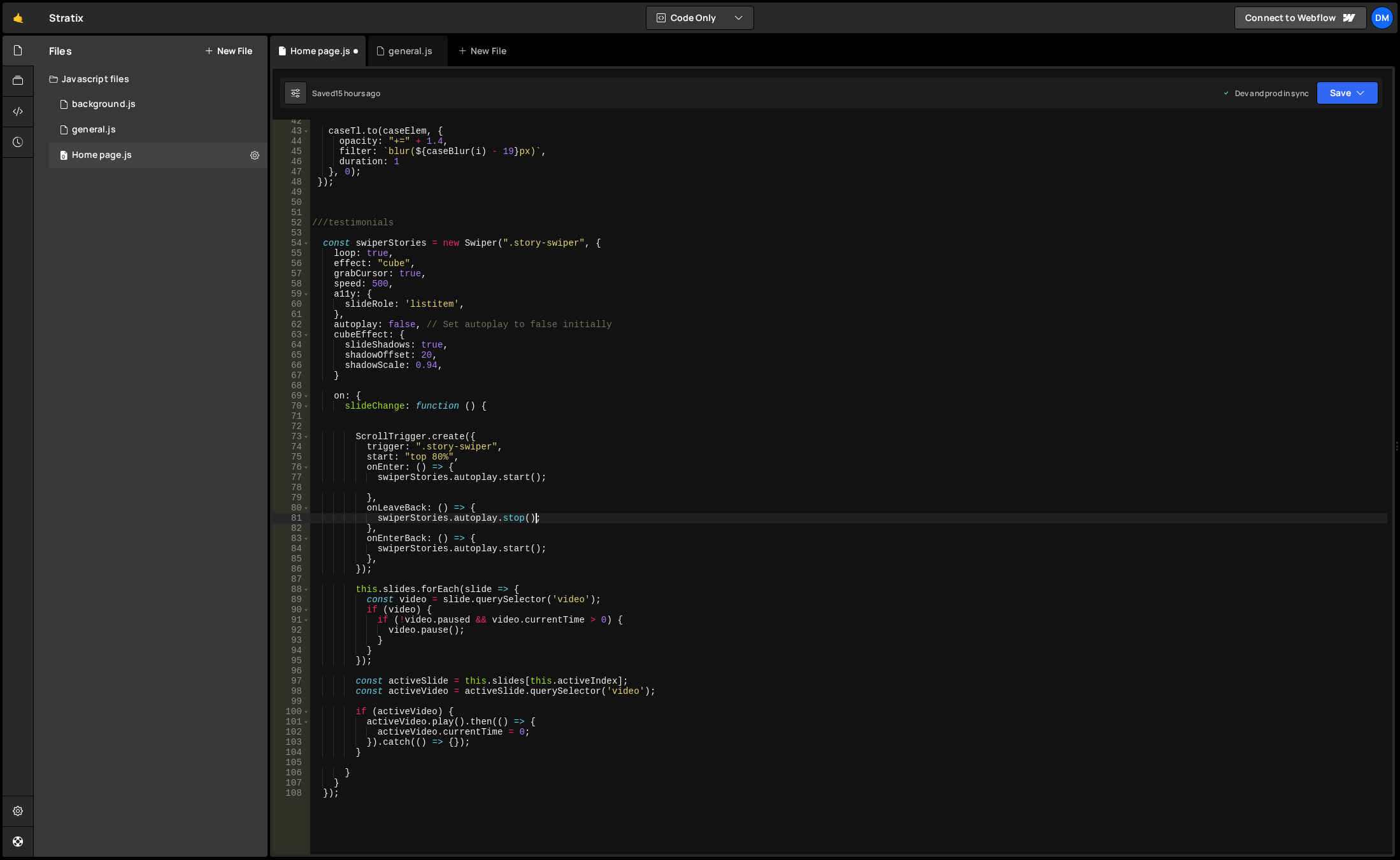
click at [458, 482] on div "caseTl . to ( caseElem , { opacity : "+=" + 1.4 , filter : ` blur( ${ caseBlur …" at bounding box center [847, 493] width 1077 height 755
type textarea "swiperStories.autoplay.start();"
click at [455, 488] on div "caseTl . to ( caseElem , { opacity : "+=" + 1.4 , filter : ` blur( ${ caseBlur …" at bounding box center [847, 493] width 1077 height 755
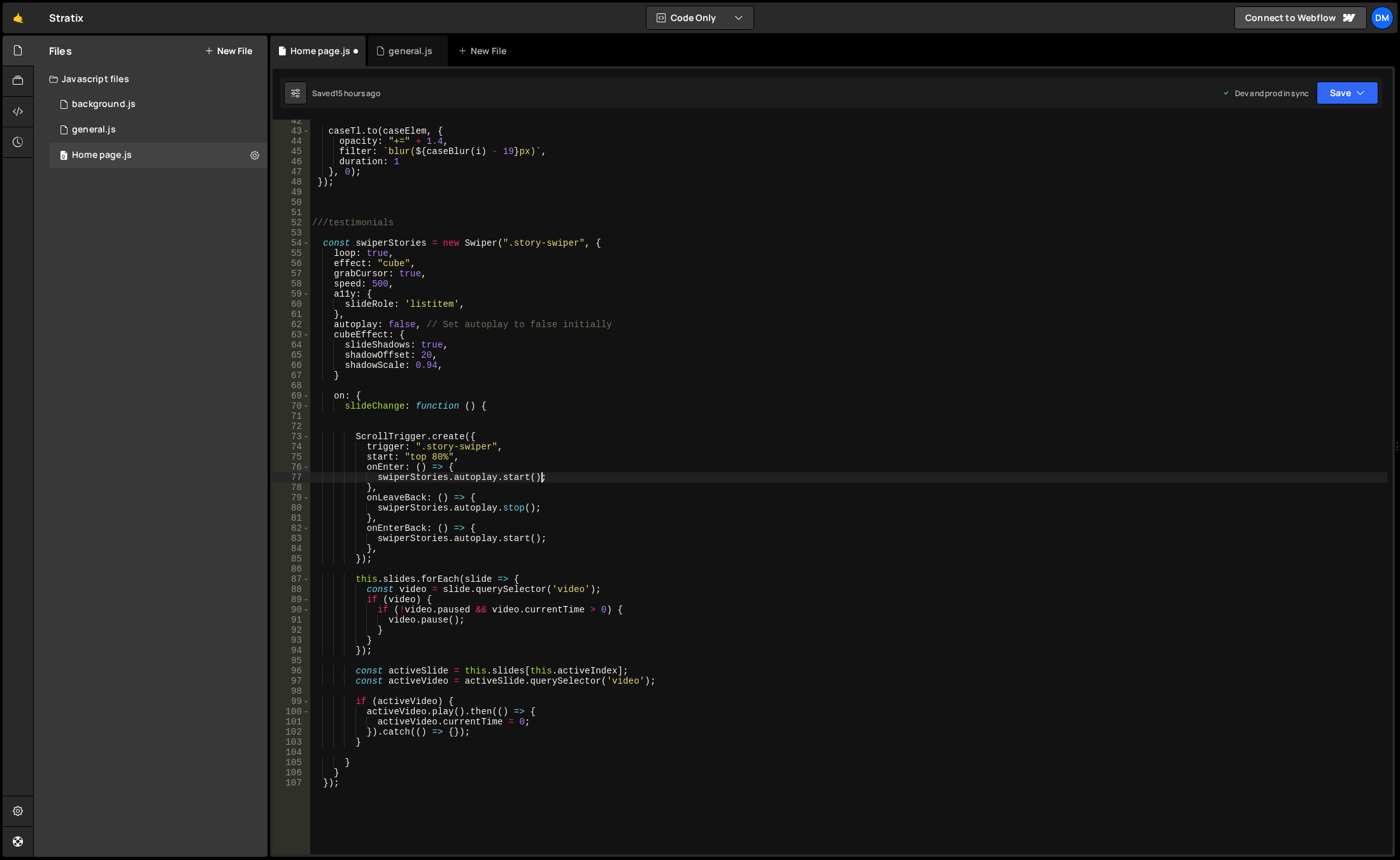
click at [609, 519] on div "caseTl . to ( caseElem , { opacity : "+=" + 1.4 , filter : ` blur( ${ caseBlur …" at bounding box center [847, 493] width 1077 height 755
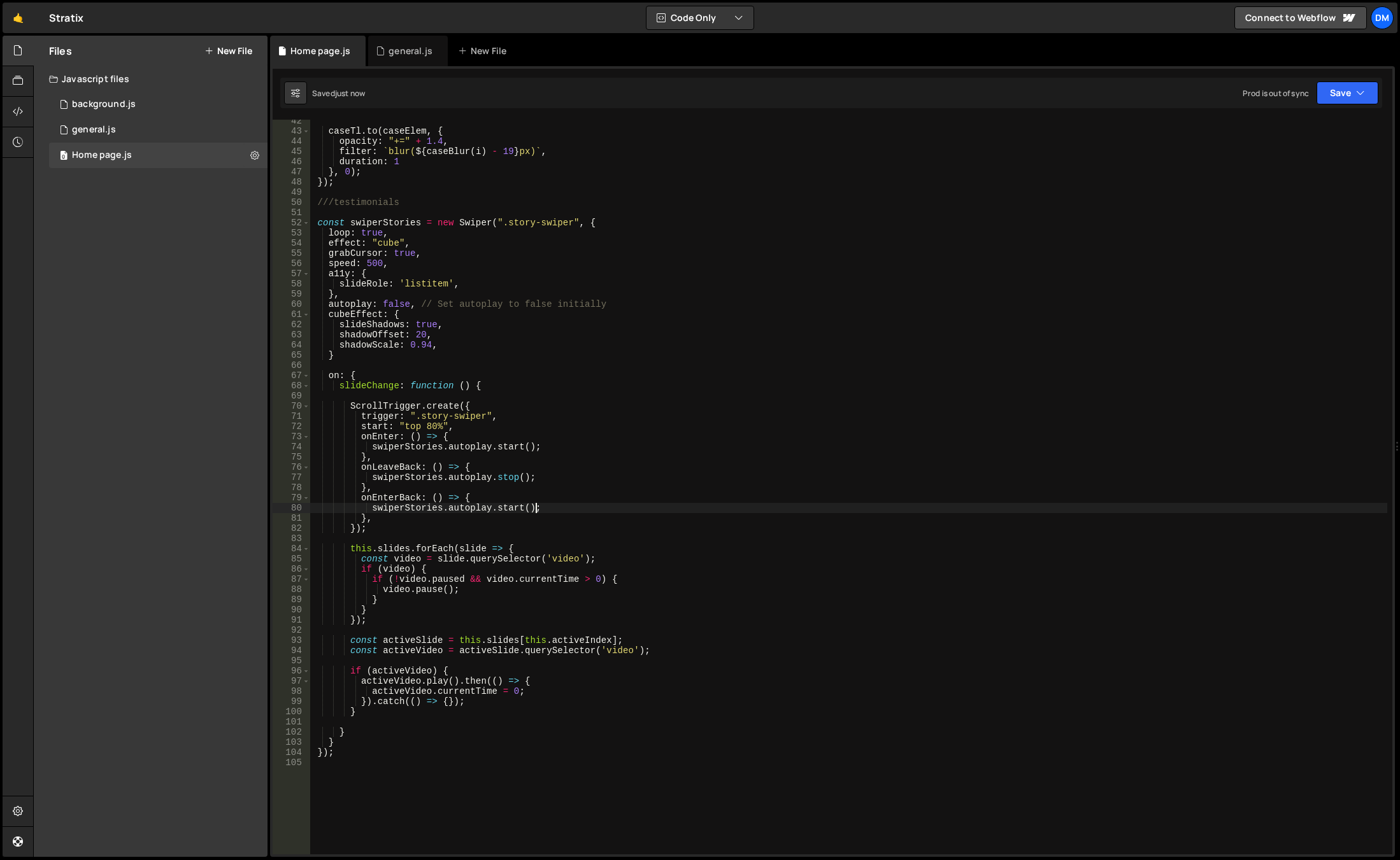
click at [734, 513] on div "caseTl . to ( caseElem , { opacity : "+=" + 1.4 , filter : ` blur( ${ caseBlur …" at bounding box center [847, 493] width 1077 height 755
type textarea "swiperStories.autoplay.start();"
click at [711, 397] on div "caseTl . to ( caseElem , { opacity : "+=" + 1.4 , filter : ` blur( ${ caseBlur …" at bounding box center [847, 493] width 1077 height 755
click at [621, 338] on div "caseTl . to ( caseElem , { opacity : "+=" + 1.4 , filter : ` blur( ${ caseBlur …" at bounding box center [847, 493] width 1077 height 755
click at [614, 356] on div "caseTl . to ( caseElem , { opacity : "+=" + 1.4 , filter : ` blur( ${ caseBlur …" at bounding box center [847, 493] width 1077 height 755
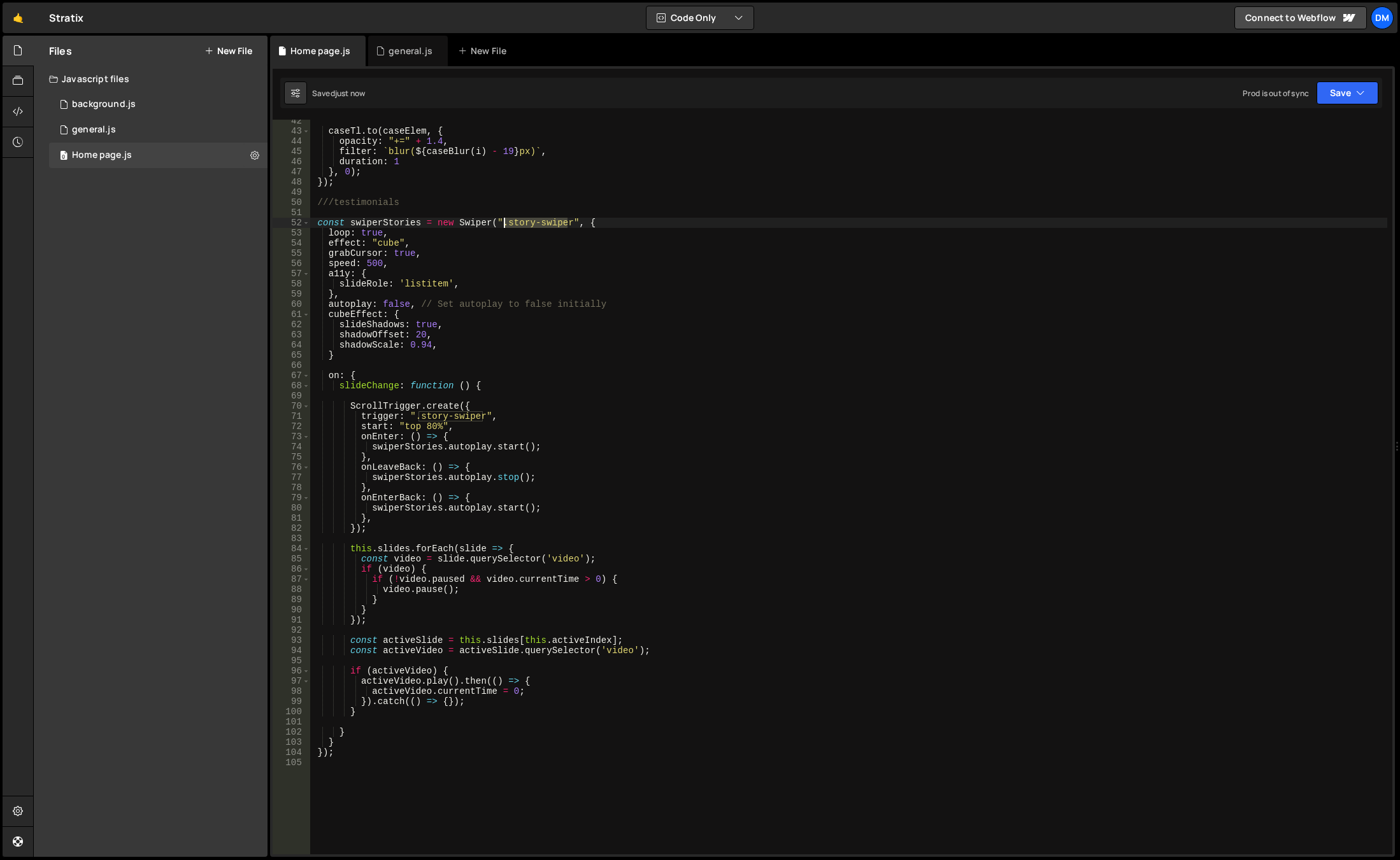
drag, startPoint x: 568, startPoint y: 226, endPoint x: 506, endPoint y: 224, distance: 62.0
click at [506, 224] on div "caseTl . to ( caseElem , { opacity : "+=" + 1.4 , filter : ` blur( ${ caseBlur …" at bounding box center [847, 493] width 1077 height 755
click at [555, 351] on div "caseTl . to ( caseElem , { opacity : "+=" + 1.4 , filter : ` blur( ${ caseBlur …" at bounding box center [847, 493] width 1077 height 755
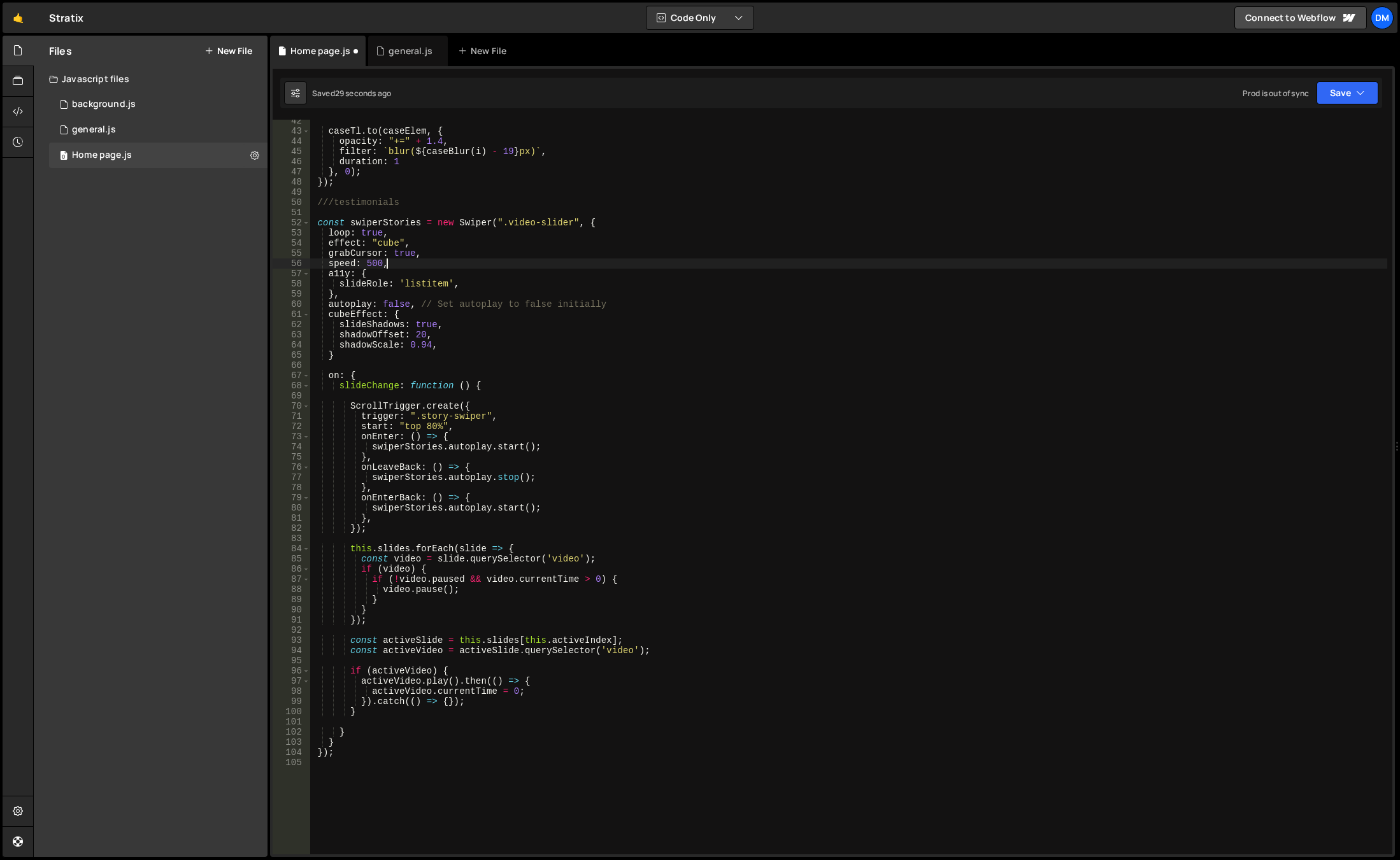
click at [557, 265] on div "caseTl . to ( caseElem , { opacity : "+=" + 1.4 , filter : ` blur( ${ caseBlur …" at bounding box center [847, 493] width 1077 height 755
type textarea "speed: 500,"
click at [720, 370] on div "caseTl . to ( caseElem , { opacity : "+=" + 1.4 , filter : ` blur( ${ caseBlur …" at bounding box center [847, 493] width 1077 height 755
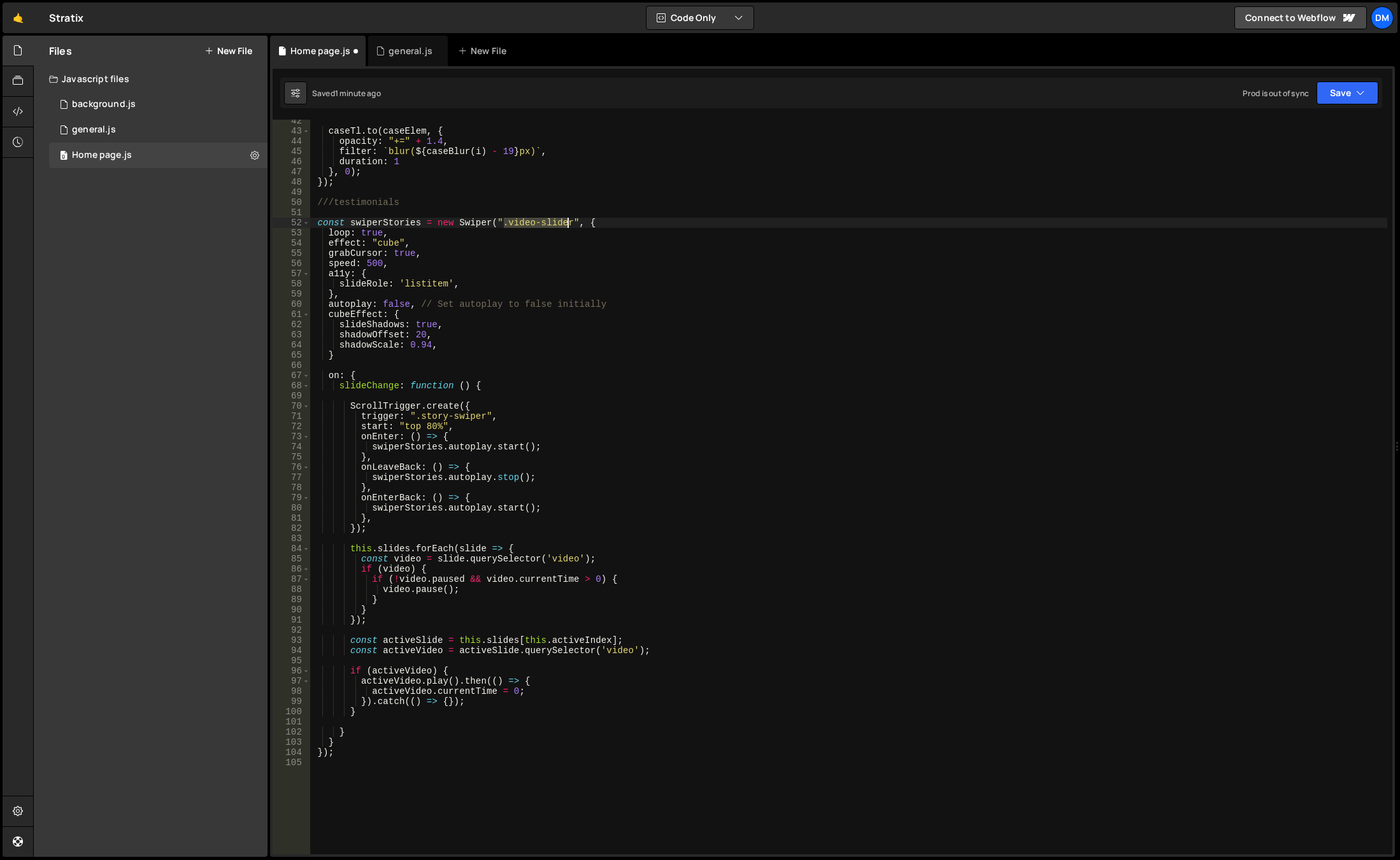
drag, startPoint x: 504, startPoint y: 223, endPoint x: 567, endPoint y: 223, distance: 63.0
click at [567, 223] on div "caseTl . to ( caseElem , { opacity : "+=" + 1.4 , filter : ` blur( ${ caseBlur …" at bounding box center [847, 493] width 1077 height 755
drag, startPoint x: 420, startPoint y: 419, endPoint x: 482, endPoint y: 421, distance: 62.0
click at [482, 421] on div "caseTl . to ( caseElem , { opacity : "+=" + 1.4 , filter : ` blur( ${ caseBlur …" at bounding box center [847, 493] width 1077 height 755
paste textarea "video-slid"
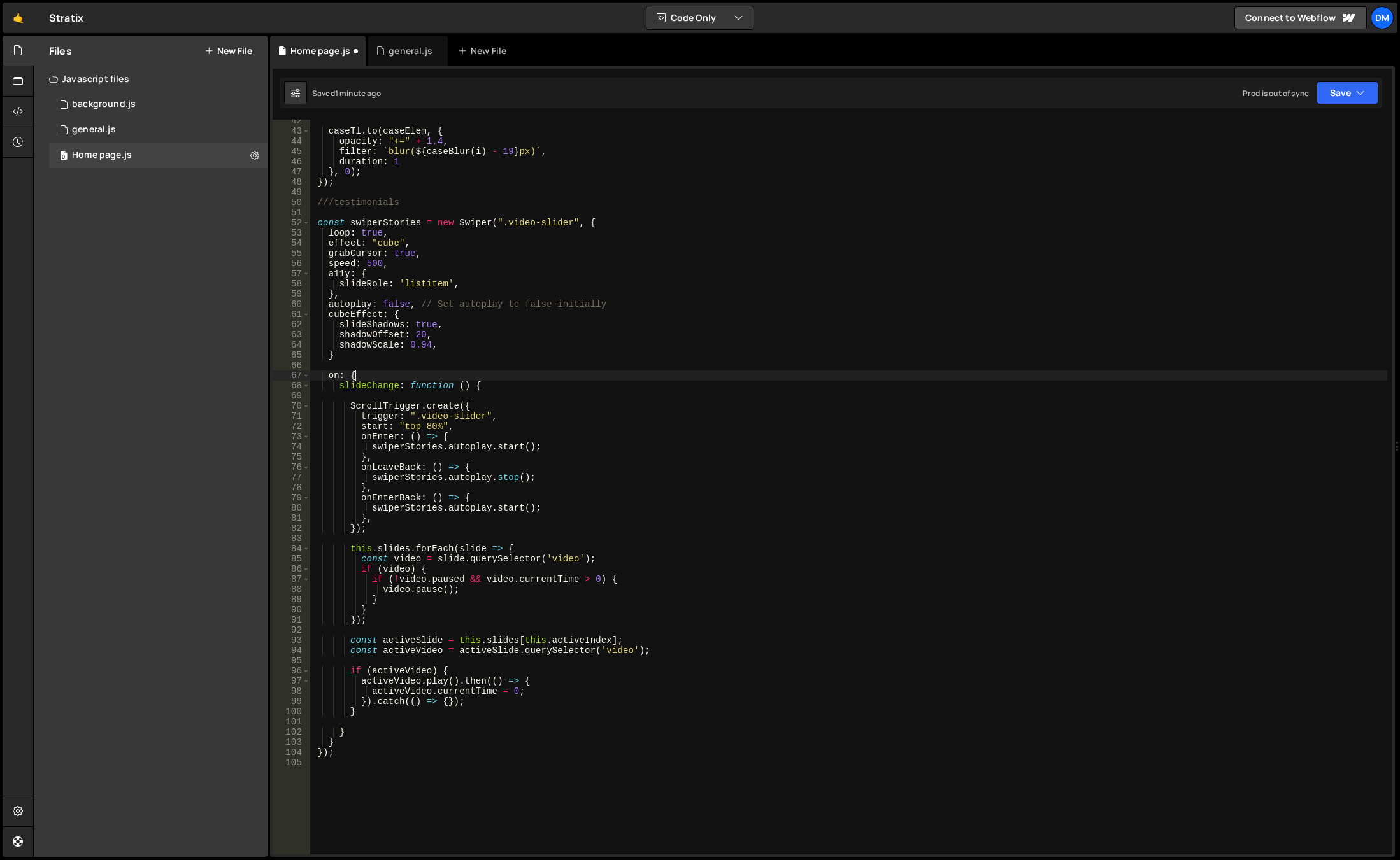
click at [651, 370] on div "caseTl . to ( caseElem , { opacity : "+=" + 1.4 , filter : ` blur( ${ caseBlur …" at bounding box center [847, 493] width 1077 height 755
click at [792, 487] on div "caseTl . to ( caseElem , { opacity : "+=" + 1.4 , filter : ` blur( ${ caseBlur …" at bounding box center [847, 493] width 1077 height 755
click at [1345, 103] on button "Save" at bounding box center [1347, 93] width 62 height 23
click at [1299, 168] on div "Save to Production S" at bounding box center [1304, 166] width 132 height 13
click at [1339, 93] on button "Save" at bounding box center [1339, 93] width 77 height 23
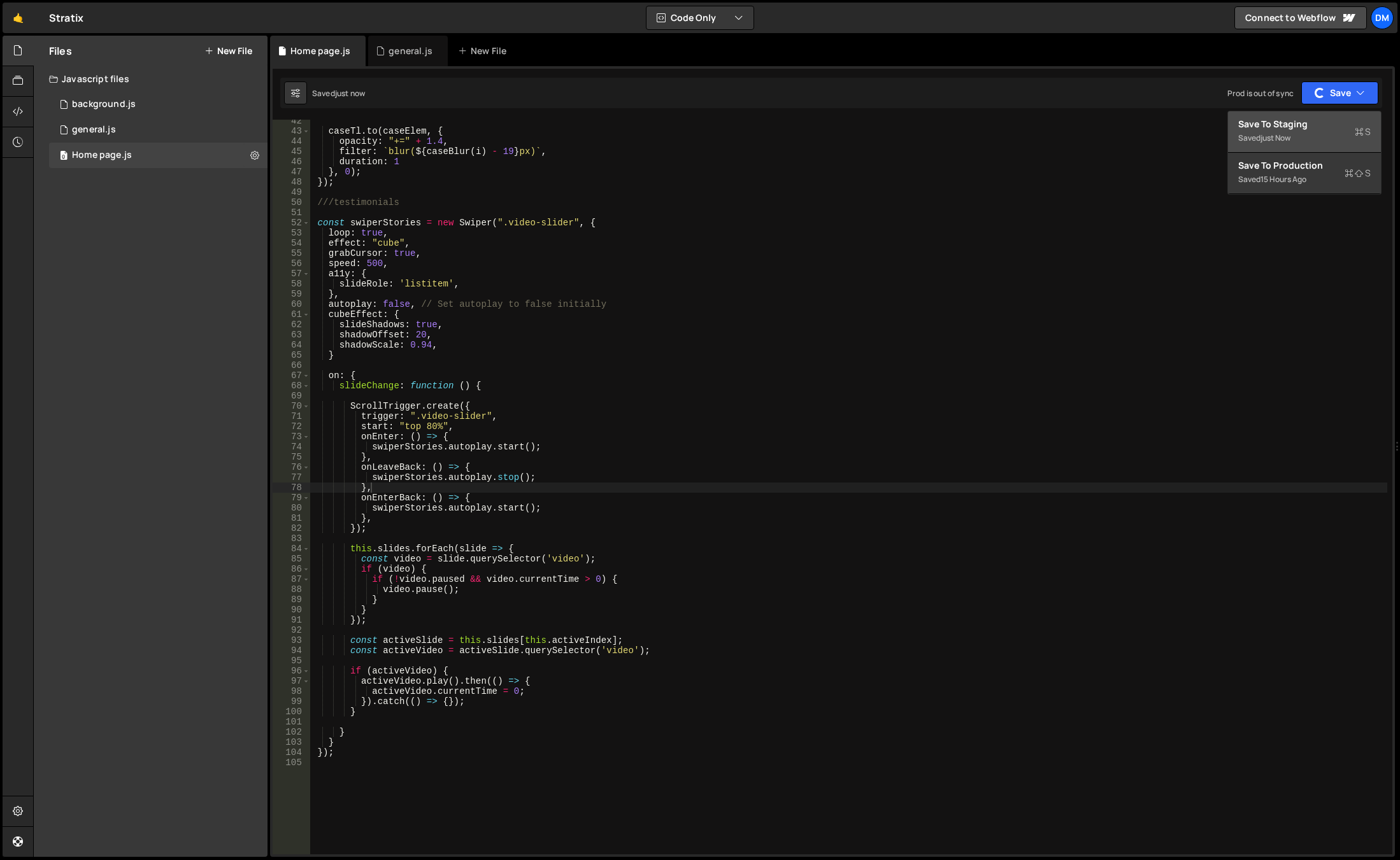
click at [1308, 126] on div "Save to Staging S" at bounding box center [1304, 124] width 132 height 13
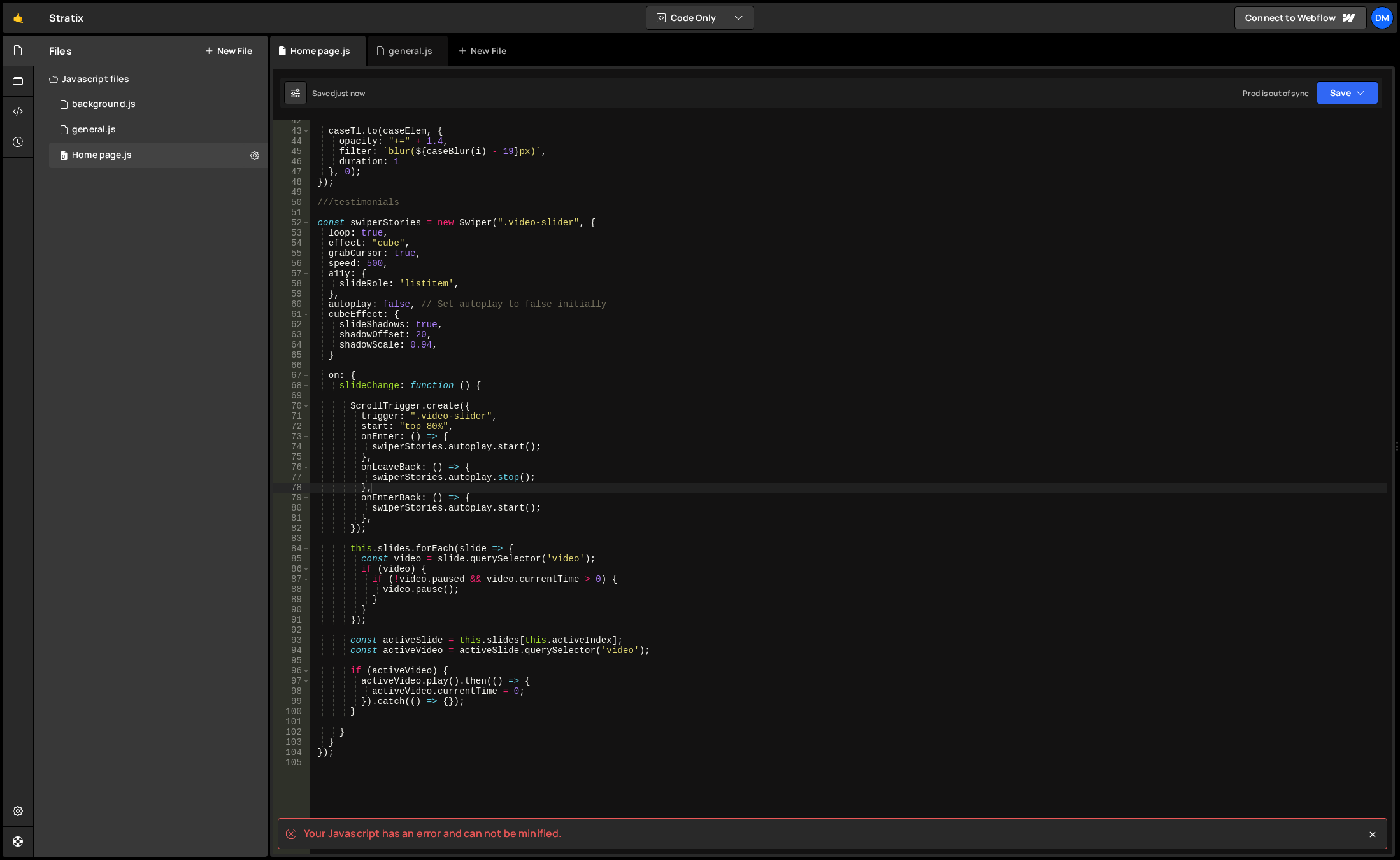
click at [1070, 355] on div "caseTl . to ( caseElem , { opacity : "+=" + 1.4 , filter : ` blur( ${ caseBlur …" at bounding box center [847, 493] width 1077 height 755
click at [788, 502] on div "caseTl . to ( caseElem , { opacity : "+=" + 1.4 , filter : ` blur( ${ caseBlur …" at bounding box center [847, 493] width 1077 height 755
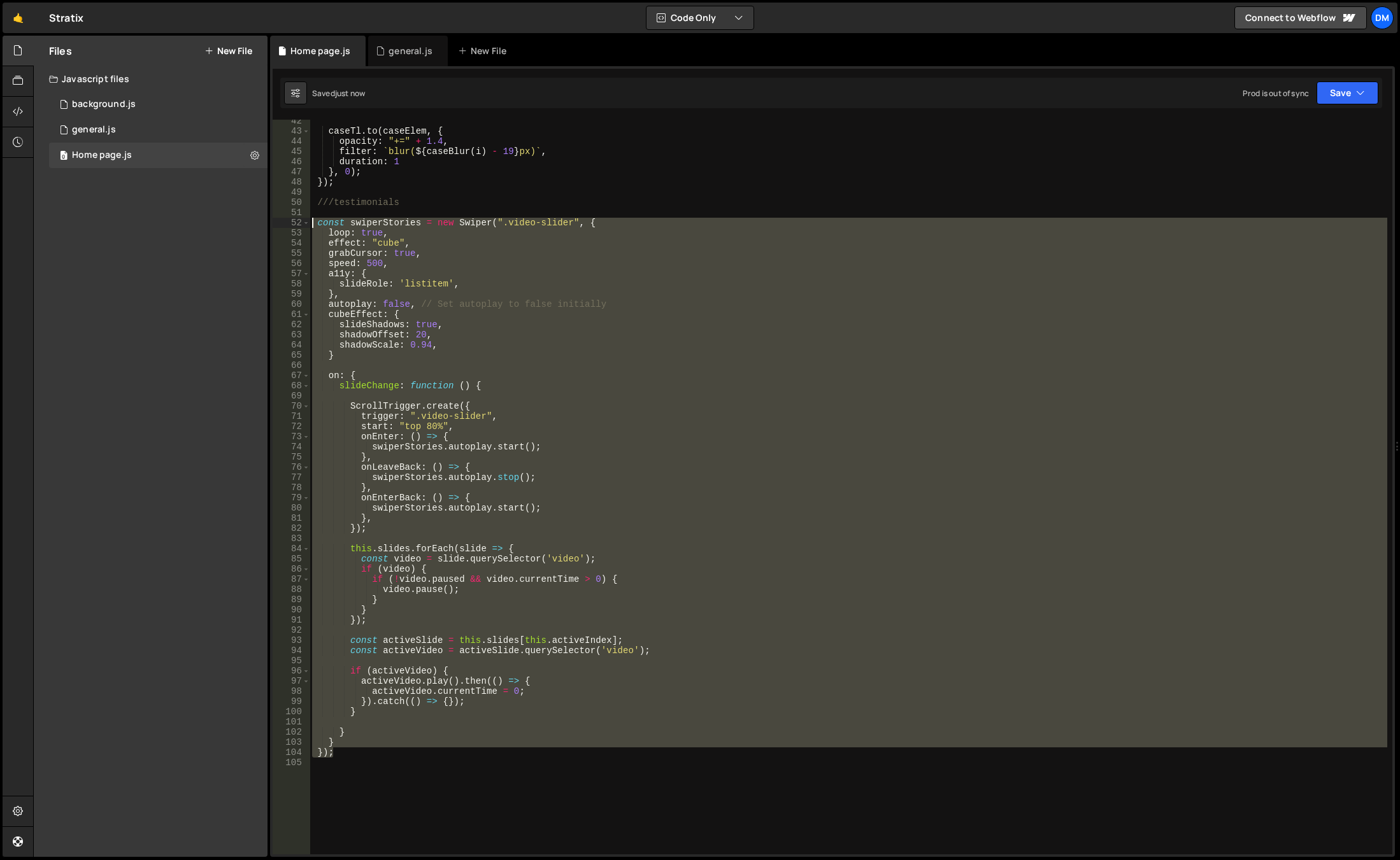
drag, startPoint x: 349, startPoint y: 757, endPoint x: 275, endPoint y: 220, distance: 542.1
click at [275, 220] on div "onEnterBack: () => { 42 43 44 45 46 47 48 49 50 51 52 53 54 55 56 57 58 59 60 6…" at bounding box center [832, 486] width 1120 height 735
paste textarea "});"
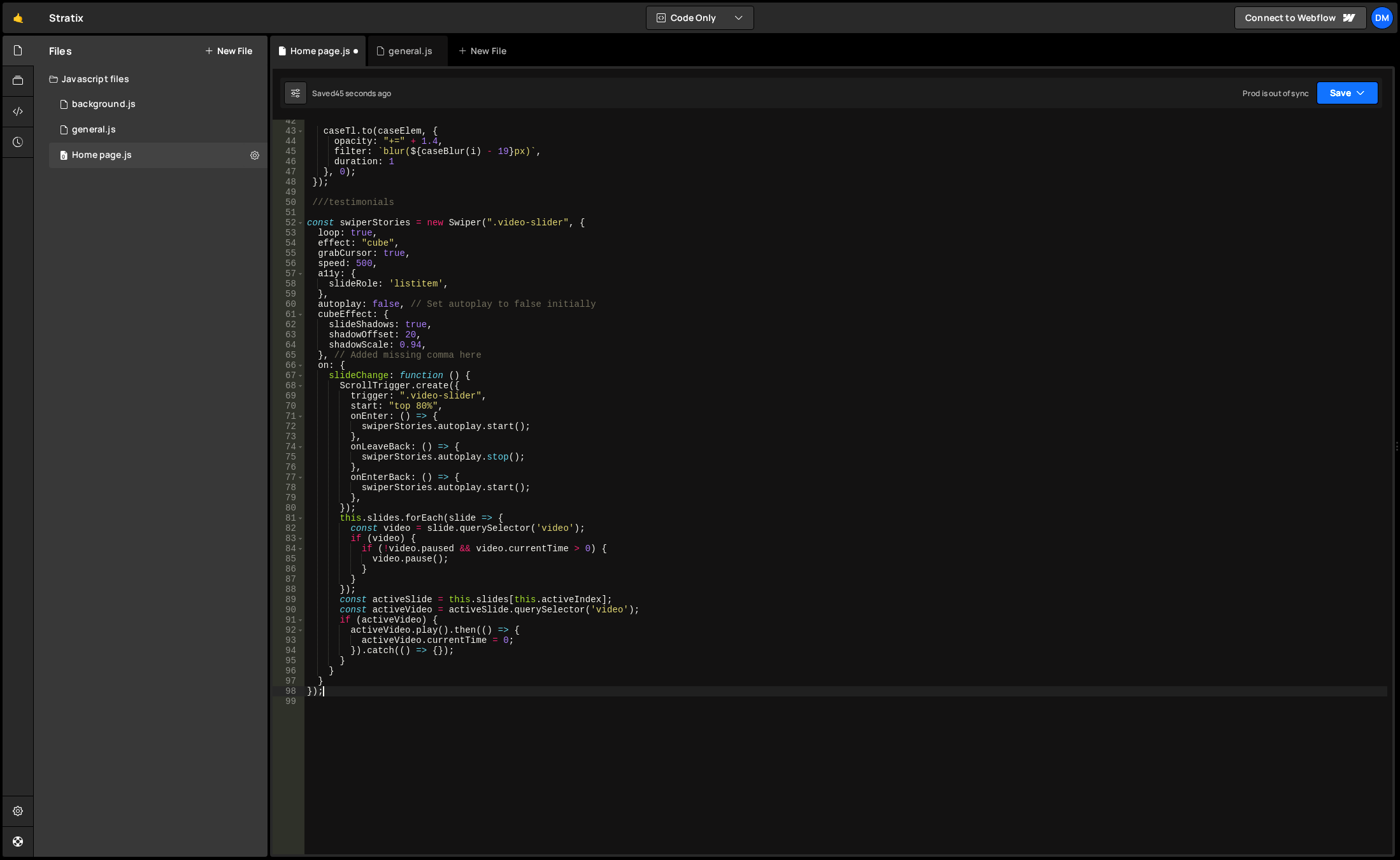
click at [1357, 94] on icon "button" at bounding box center [1360, 93] width 9 height 13
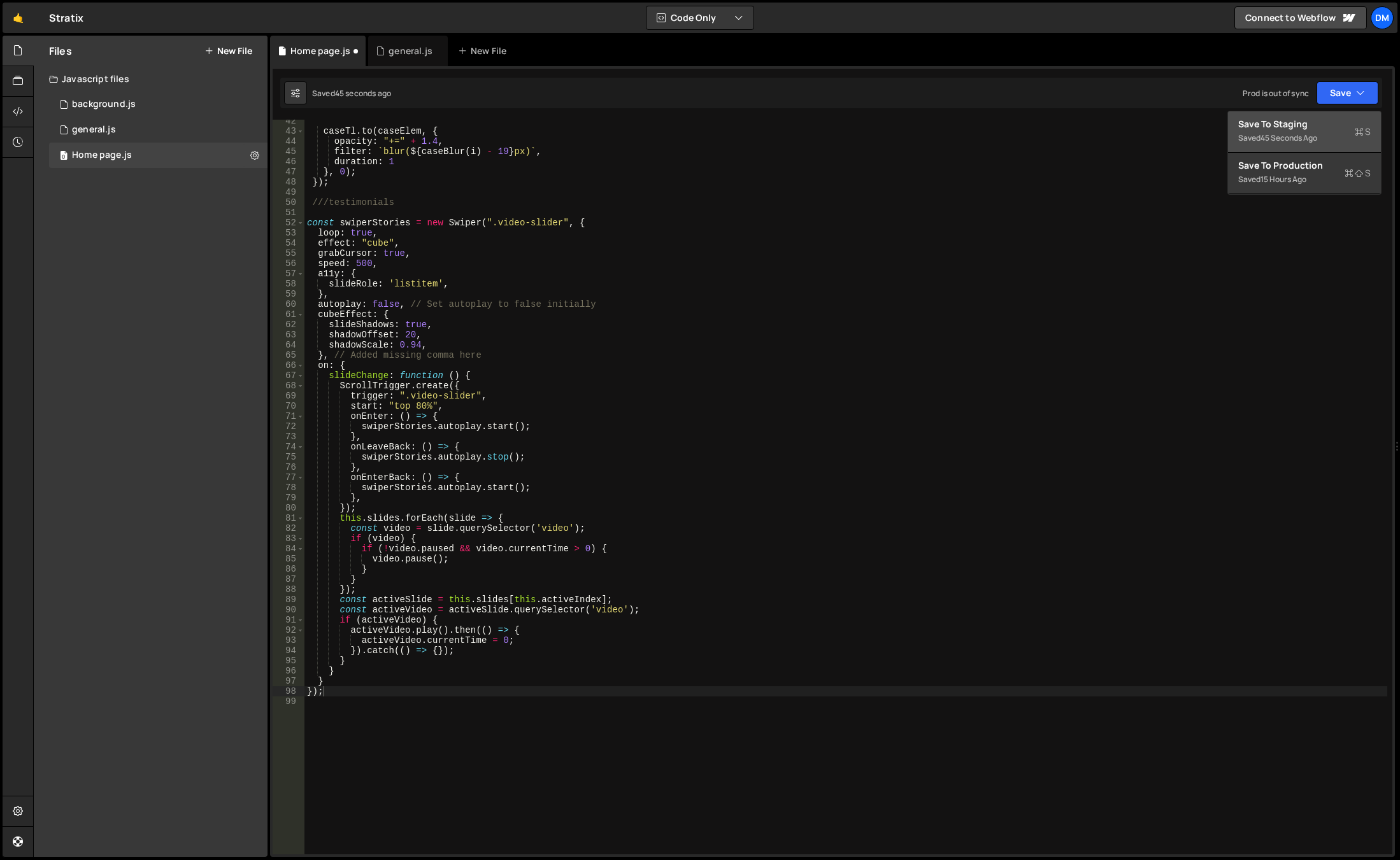
click at [1328, 117] on button "Save to Staging S Saved 45 seconds ago" at bounding box center [1304, 132] width 153 height 42
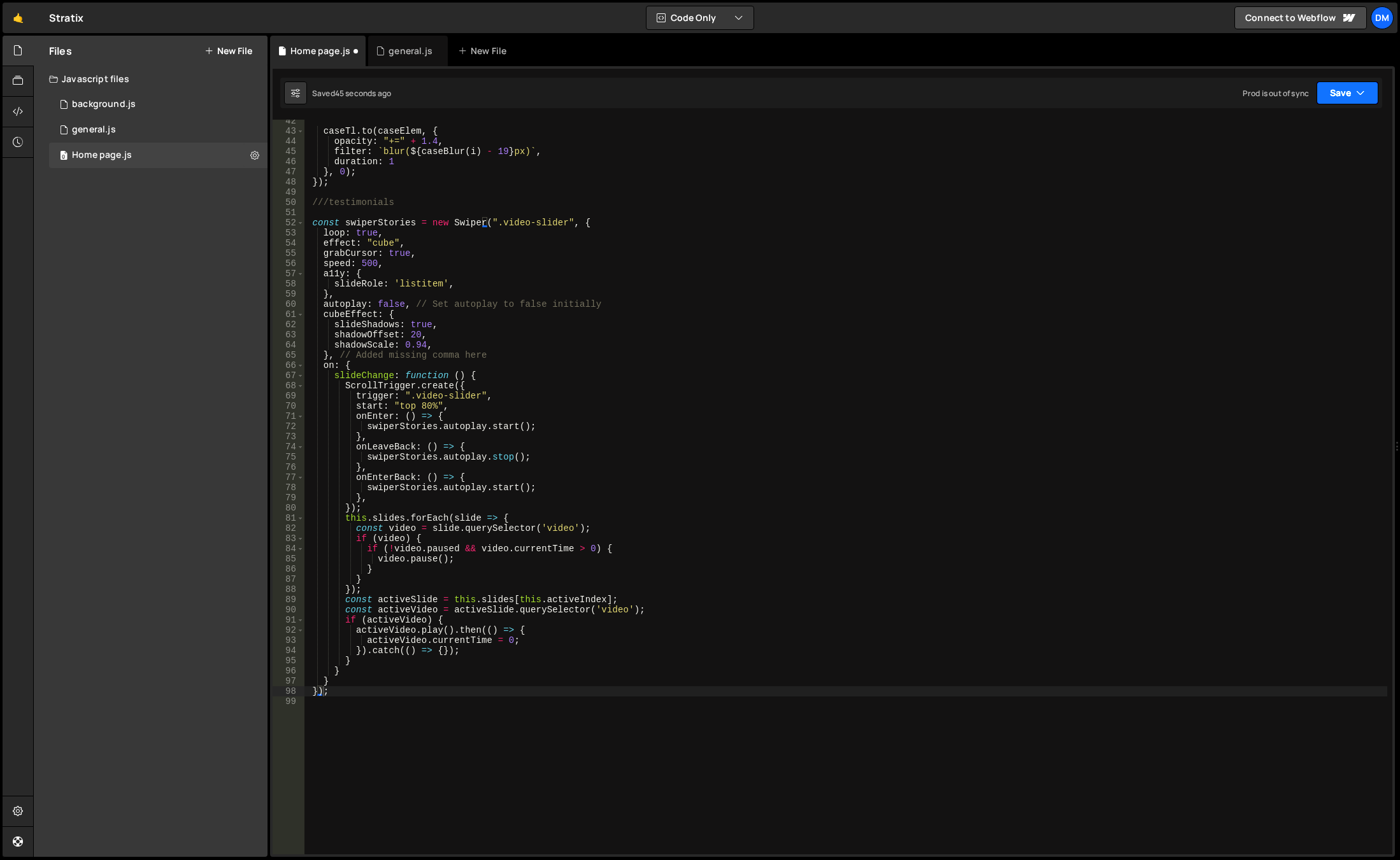
click at [1348, 92] on button "Save" at bounding box center [1347, 93] width 62 height 23
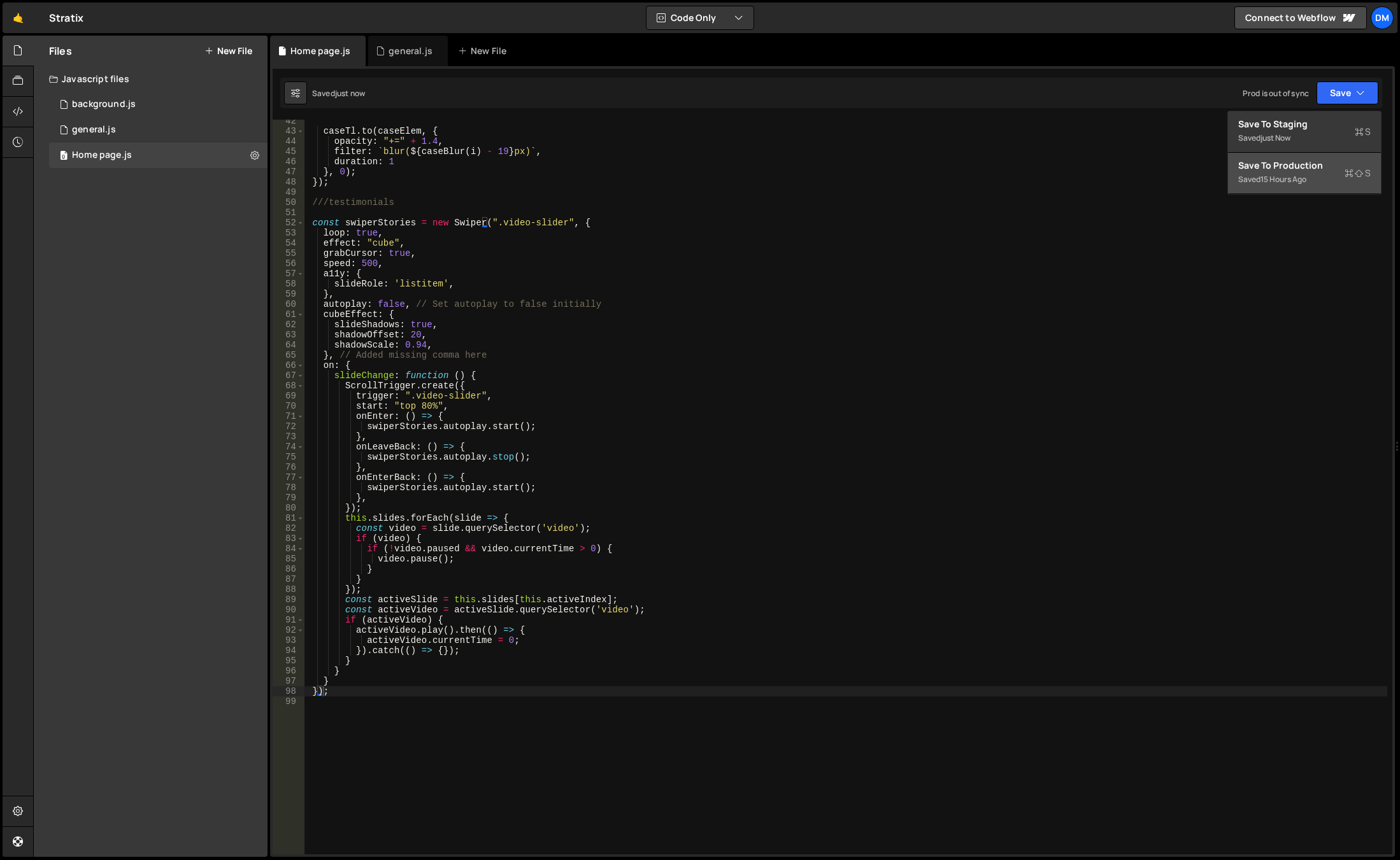
click at [1261, 189] on button "Save to Production S Saved 15 hours ago" at bounding box center [1304, 173] width 153 height 42
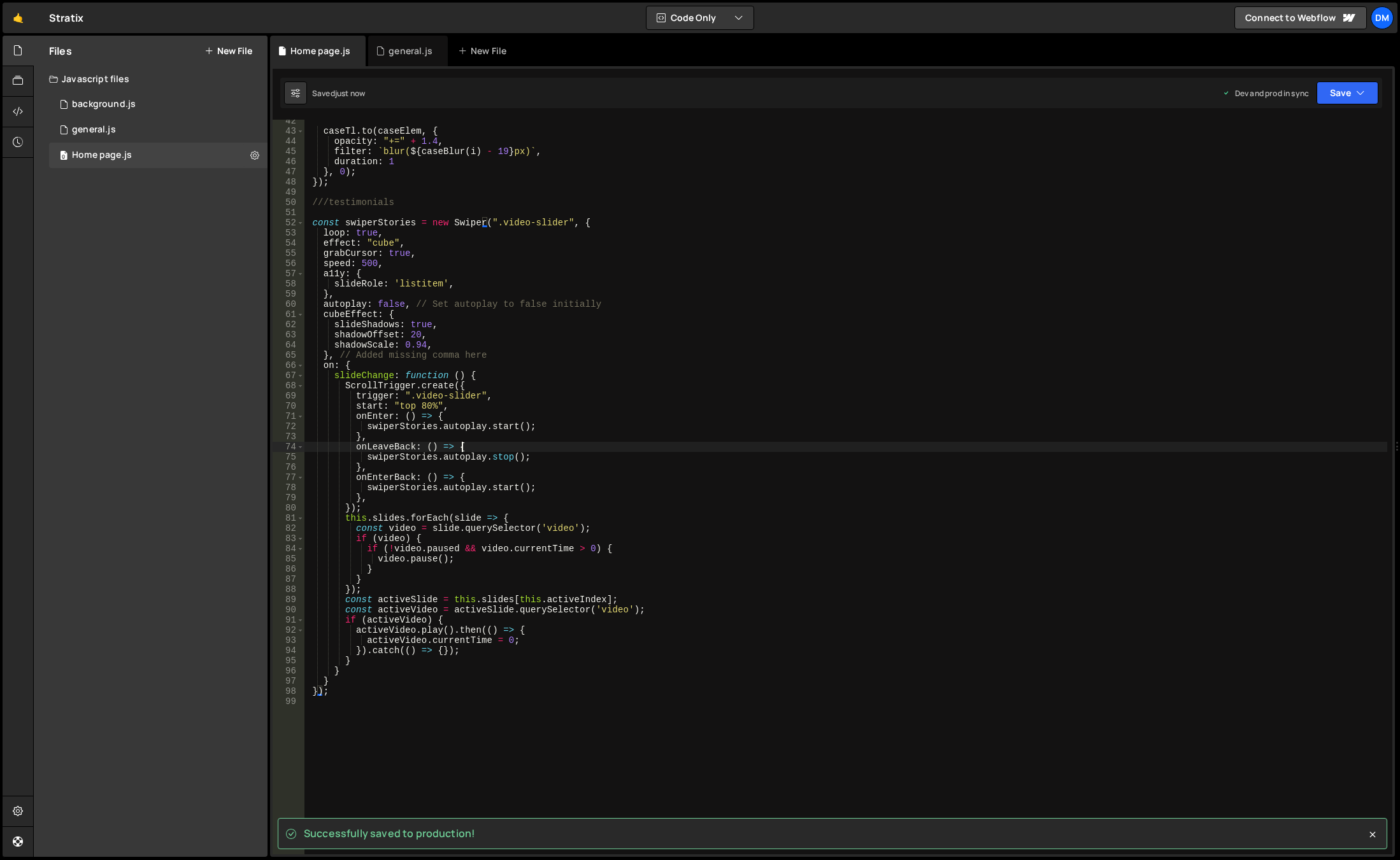
click at [954, 447] on div "caseTl . to ( caseElem , { opacity : "+=" + 1.4 , filter : ` blur( ${ caseBlur …" at bounding box center [846, 493] width 1083 height 755
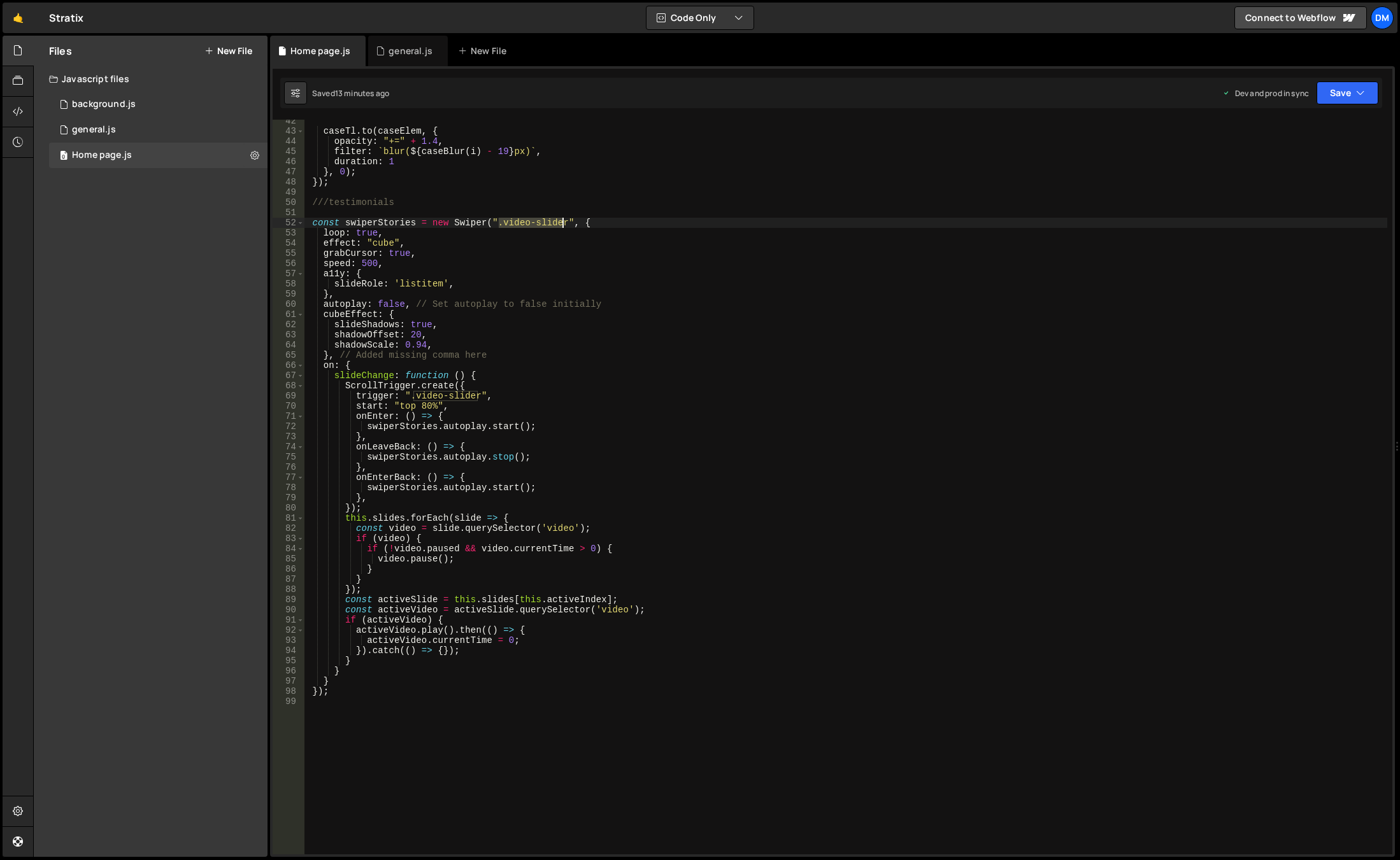
drag, startPoint x: 500, startPoint y: 224, endPoint x: 563, endPoint y: 226, distance: 63.0
click at [563, 226] on div "caseTl . to ( caseElem , { opacity : "+=" + 1.4 , filter : ` blur( ${ caseBlur …" at bounding box center [846, 493] width 1083 height 755
type textarea "const swiperStories = new Swiper(".video-slider", {"
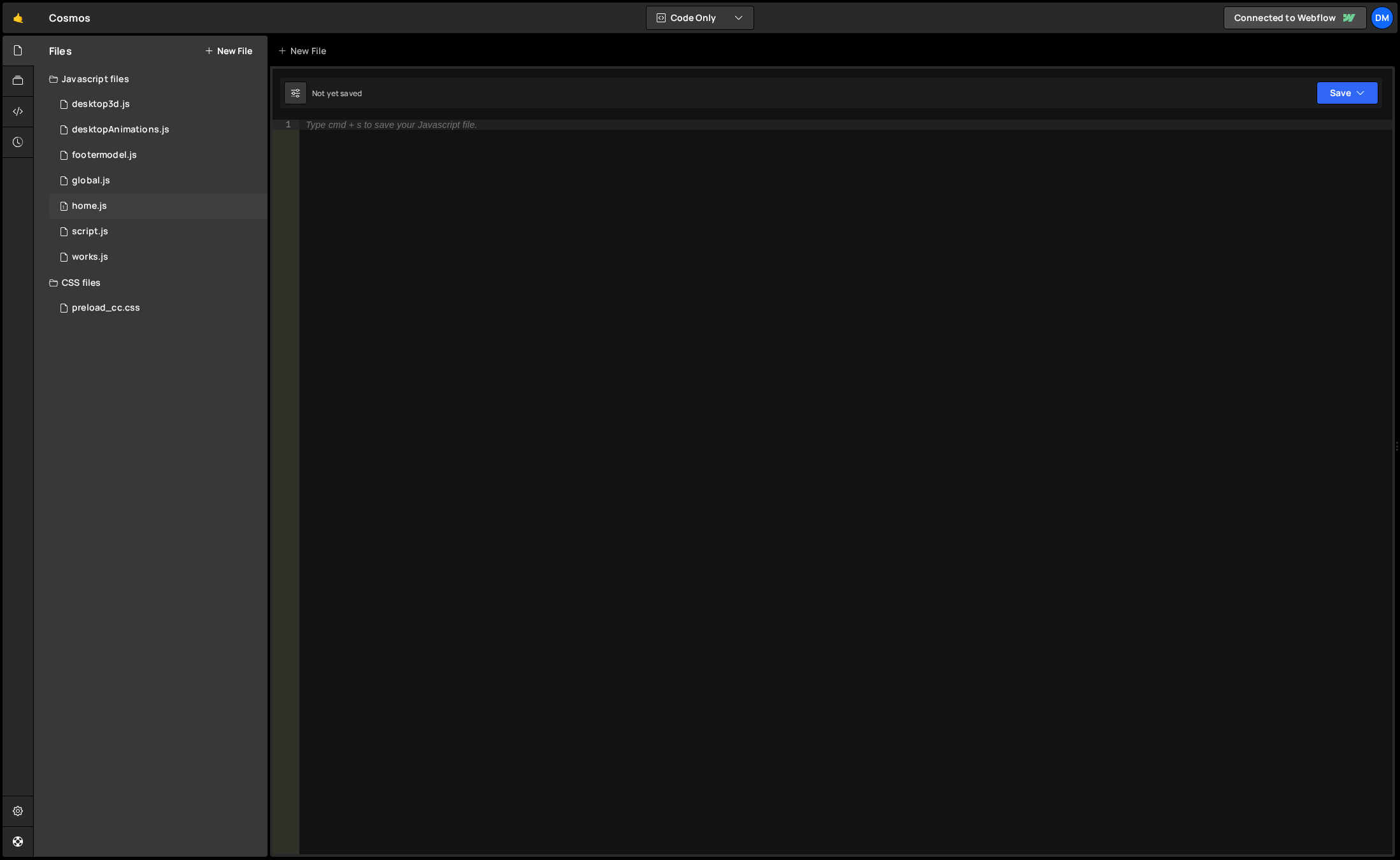
click at [154, 204] on div "1 home.js 0" at bounding box center [158, 206] width 218 height 25
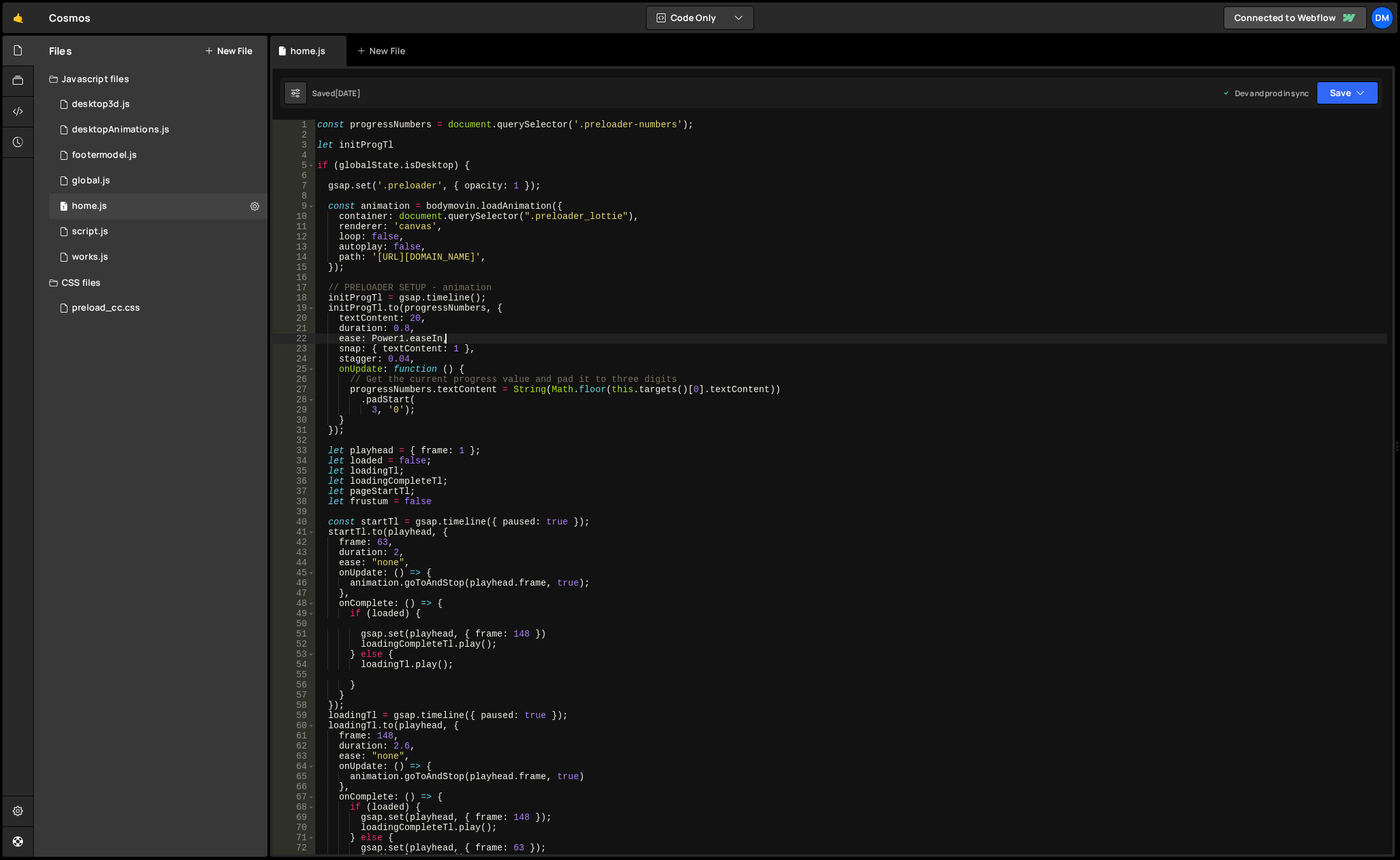
type textarea "ease: Power1.easeIn,"
click at [718, 342] on div "const progressNumbers = document . querySelector ( '.preloader-numbers' ) ; let…" at bounding box center [850, 496] width 1072 height 755
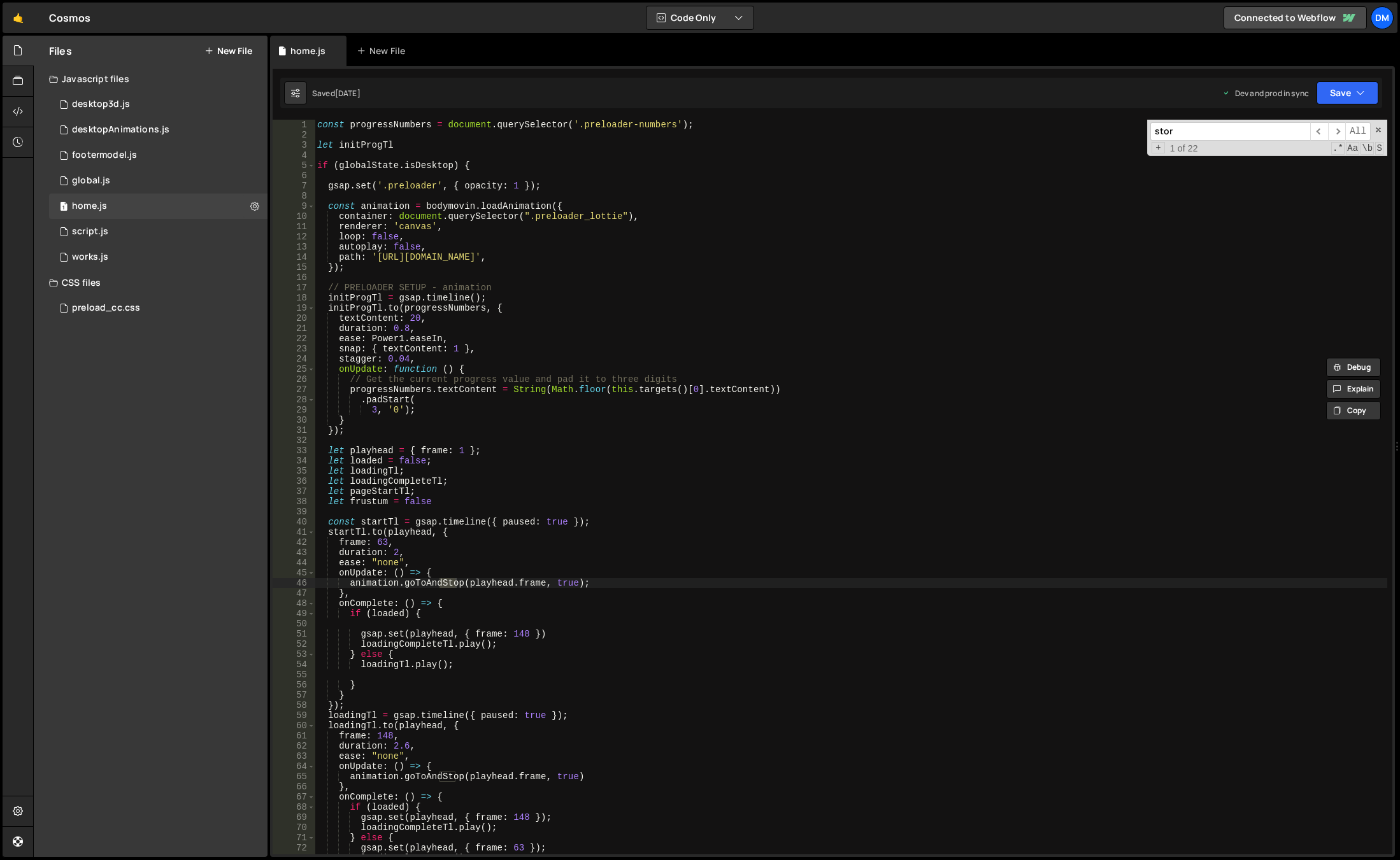
scroll to position [3004, 0]
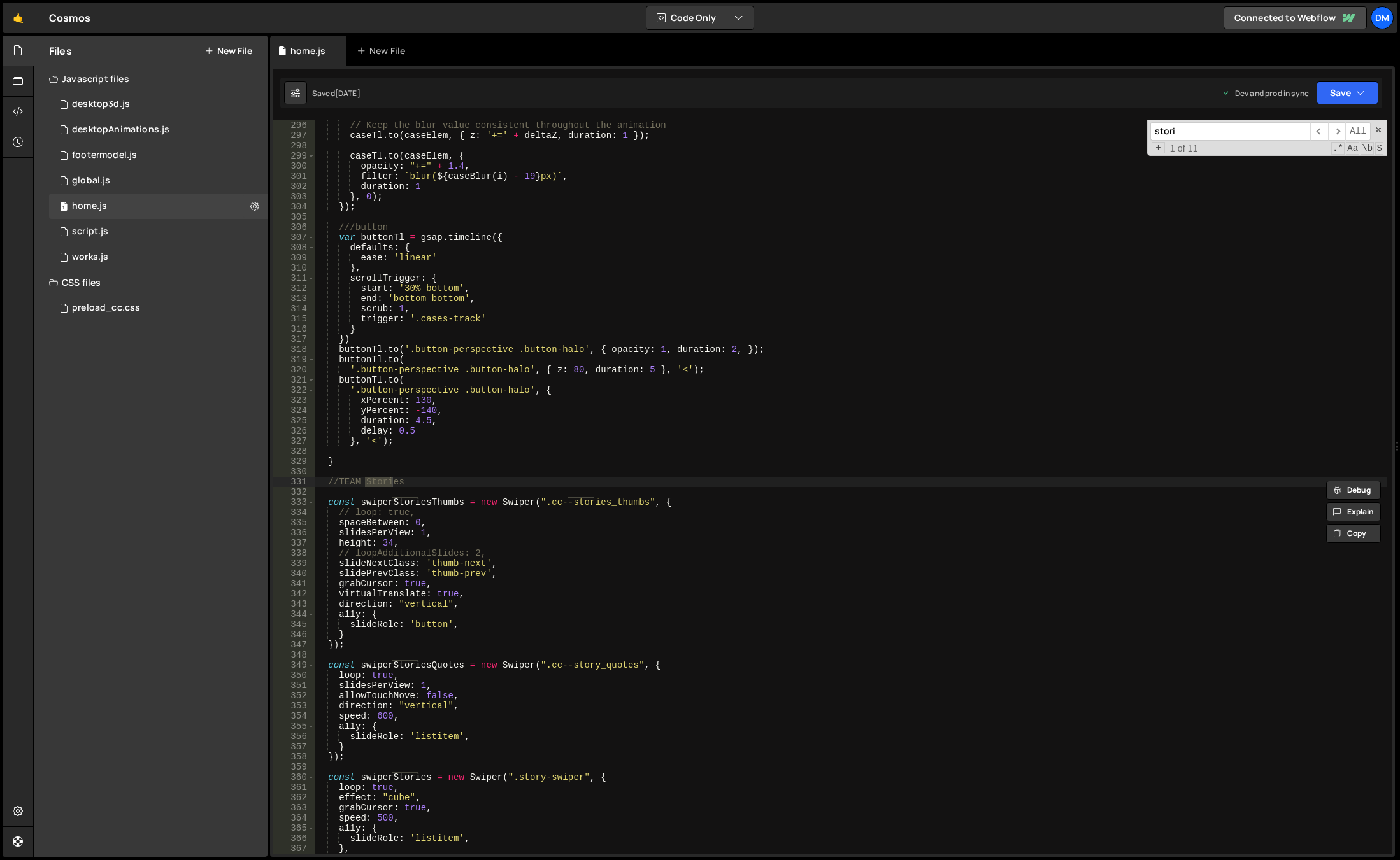
type input "stori"
click at [563, 629] on div "// Keep the blur value consistent throughout the animation caseTl . to ( caseEl…" at bounding box center [850, 487] width 1072 height 755
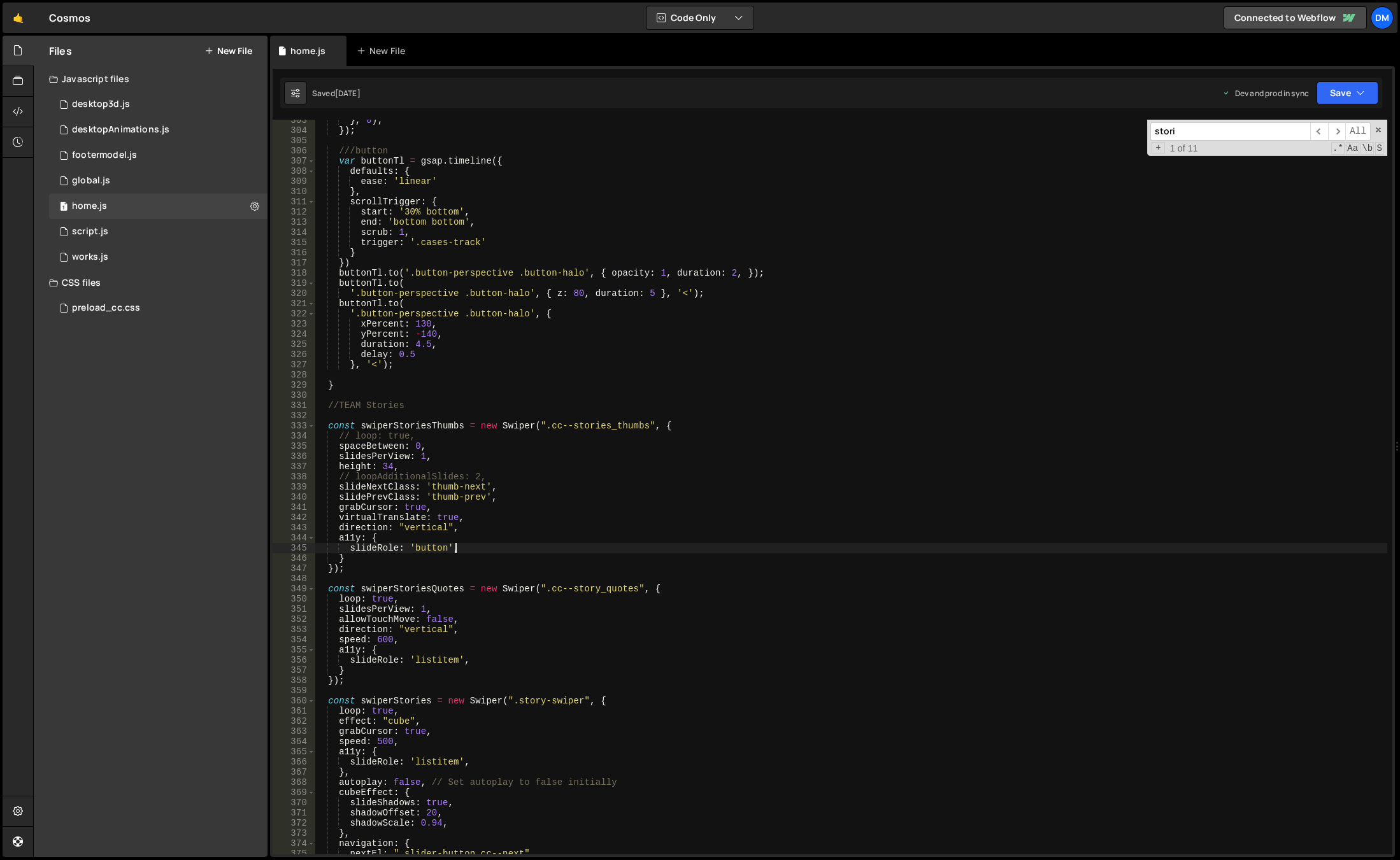
scroll to position [3156, 0]
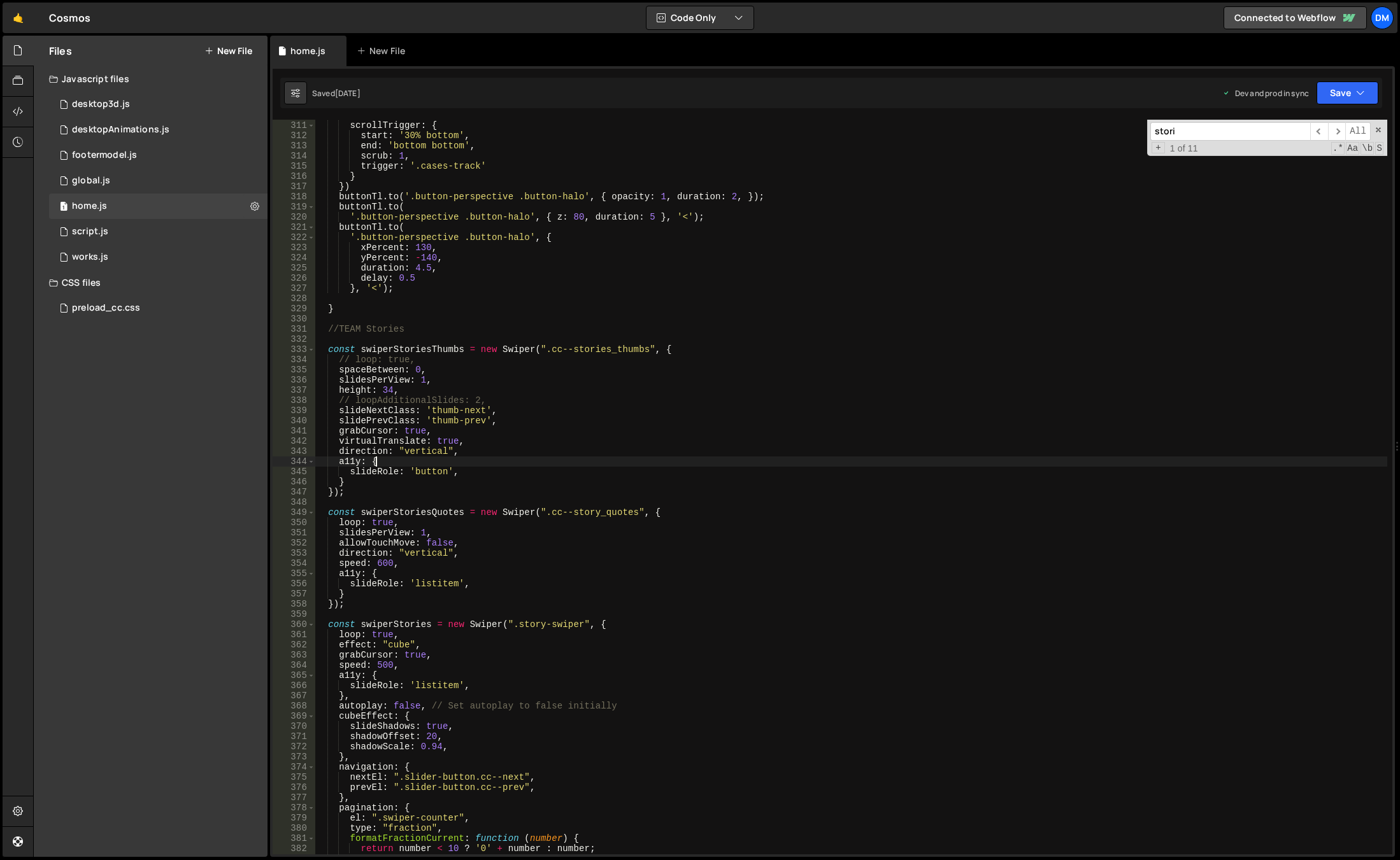
click at [863, 462] on div "} , scrollTrigger : { start : '30% bottom' , end : 'bottom bottom' , scrub : 1 …" at bounding box center [850, 487] width 1072 height 755
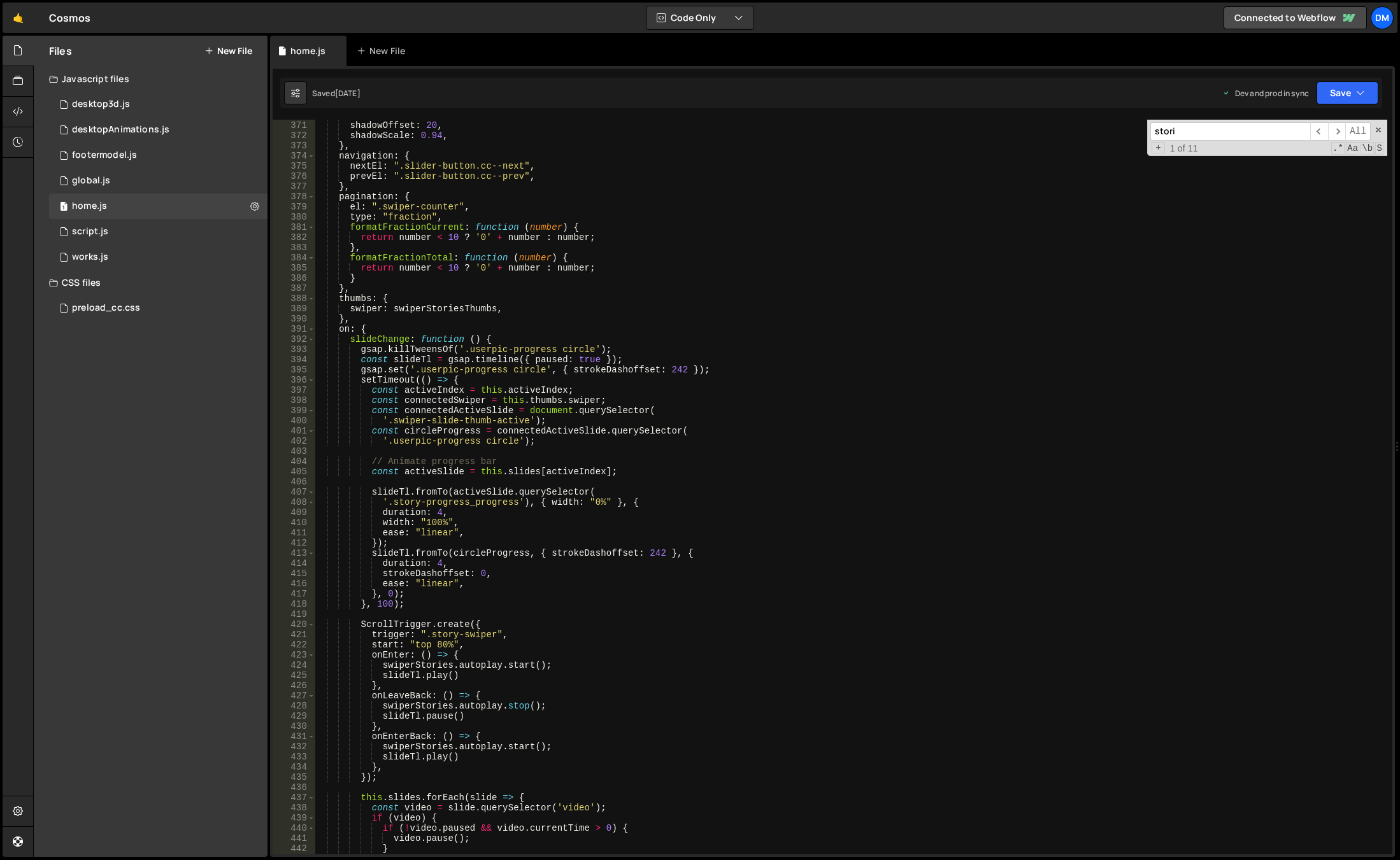
scroll to position [3768, 0]
click at [482, 335] on div "slideShadows : true , shadowOffset : 20 , shadowScale : 0.94 , } , navigation :…" at bounding box center [850, 487] width 1072 height 755
click at [433, 339] on div "slideShadows : true , shadowOffset : 20 , shadowScale : 0.94 , } , navigation :…" at bounding box center [850, 487] width 1072 height 755
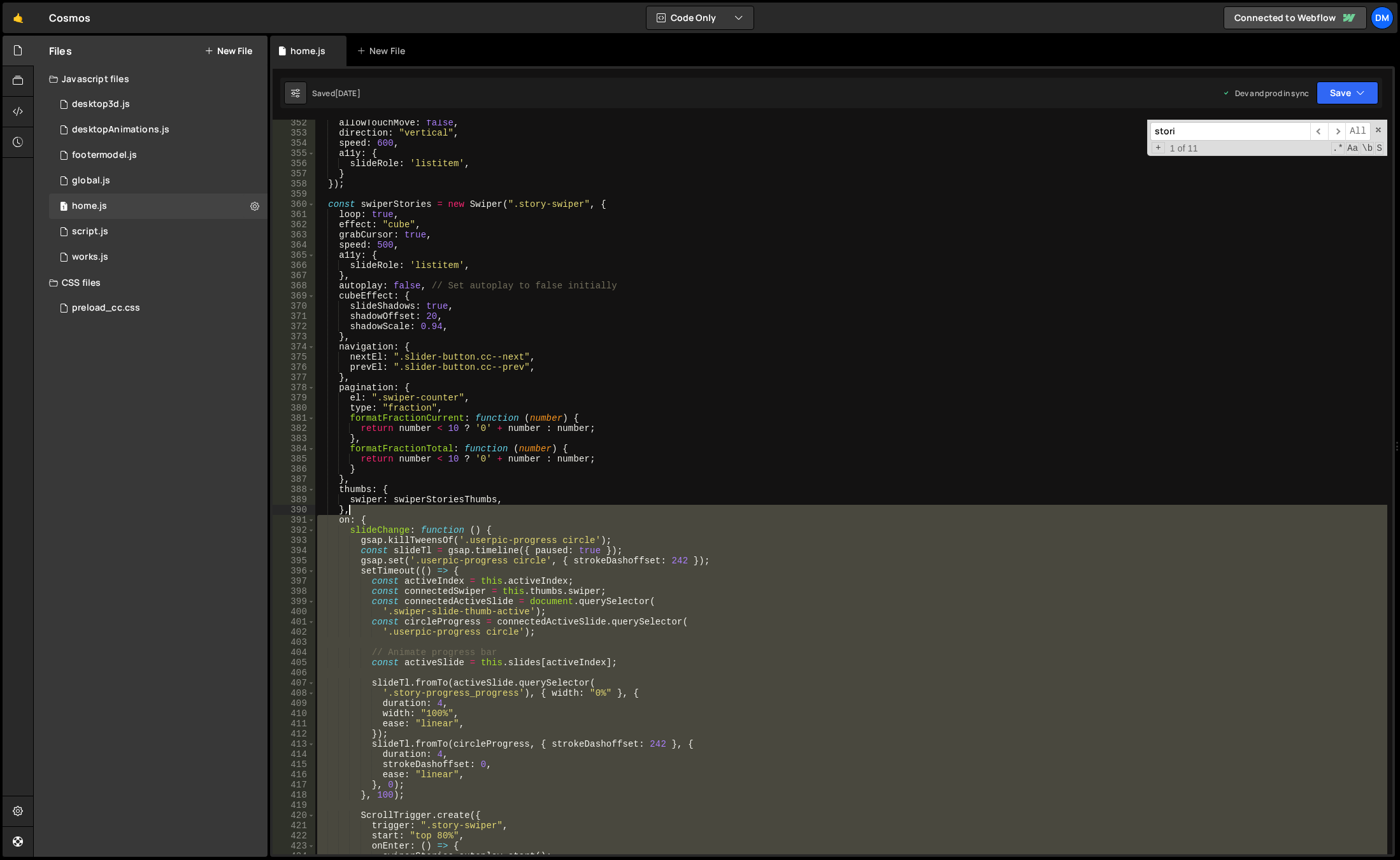
scroll to position [3500, 0]
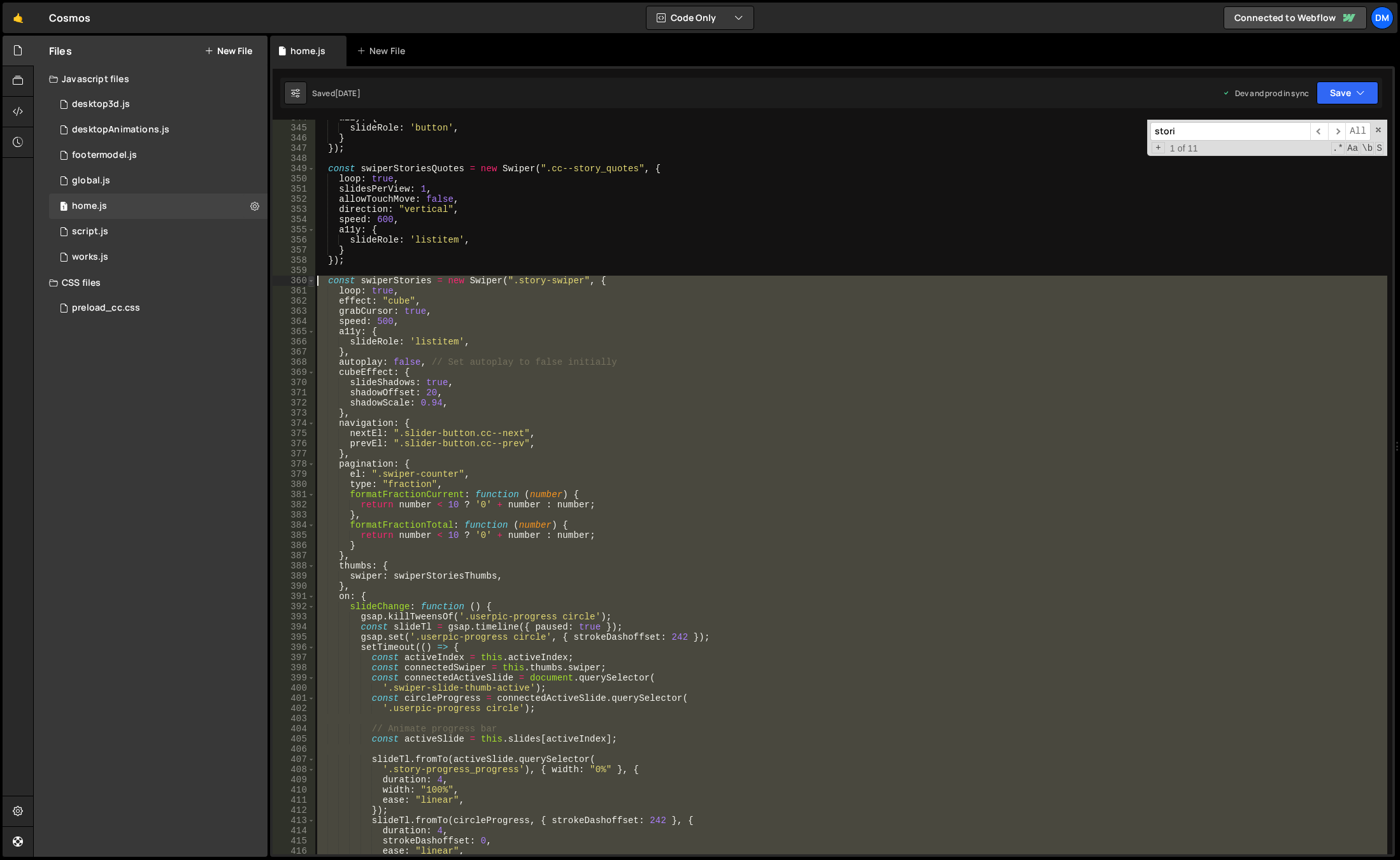
drag, startPoint x: 371, startPoint y: 620, endPoint x: 312, endPoint y: 279, distance: 346.1
click at [312, 279] on div "slideChange: function () { 344 345 346 347 348 349 350 351 352 353 354 355 356 …" at bounding box center [832, 486] width 1120 height 735
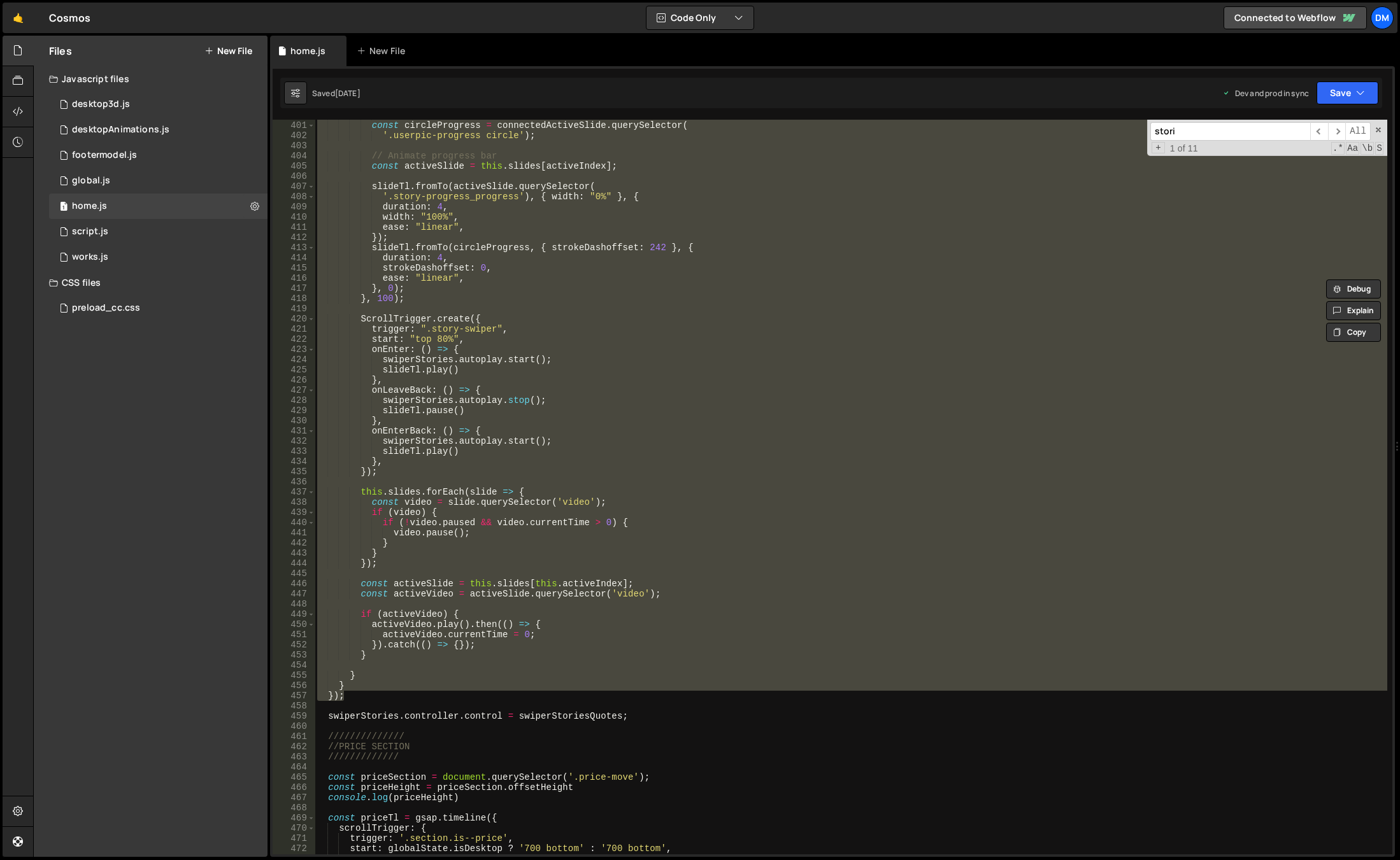
scroll to position [4035, 0]
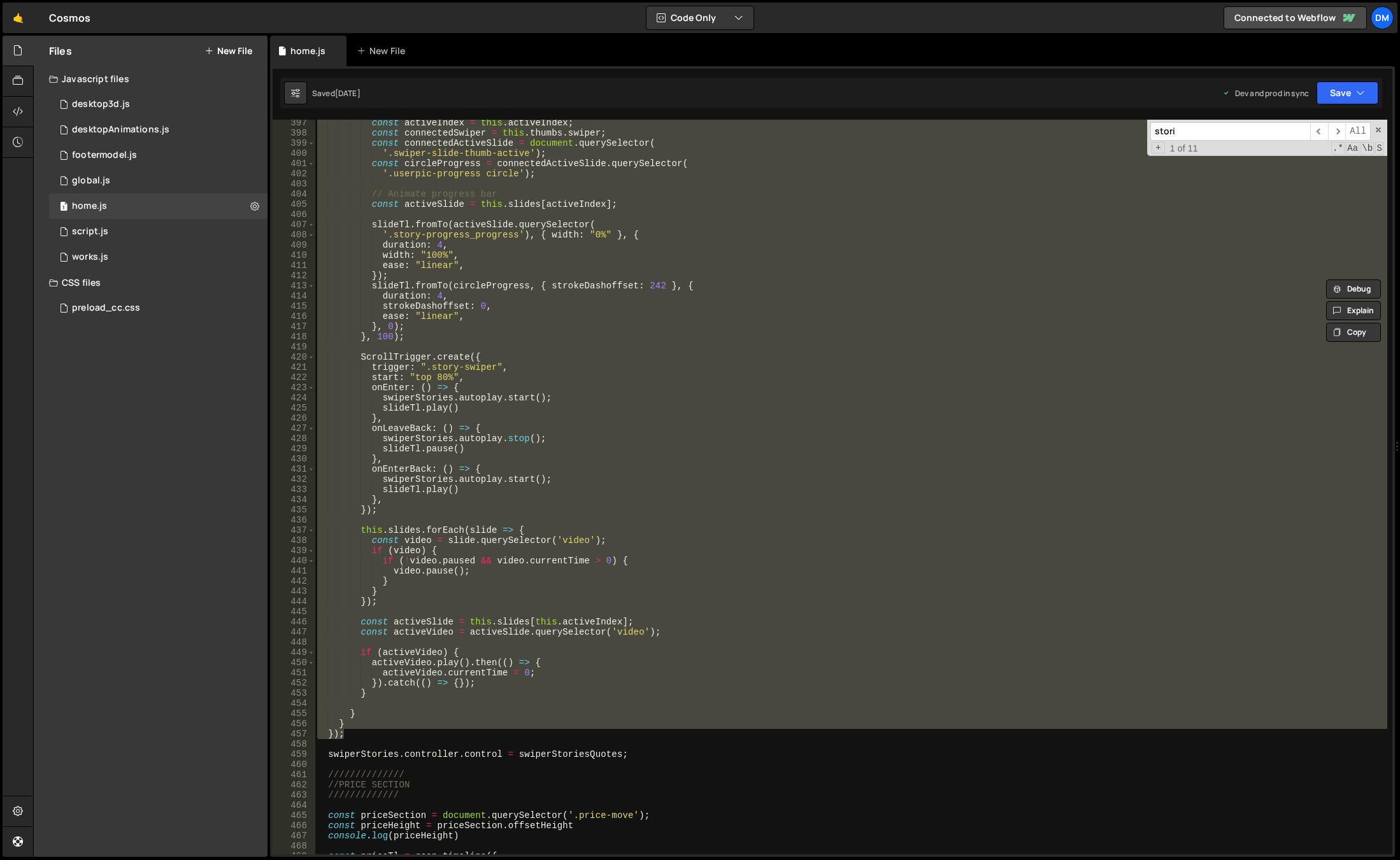
click at [631, 488] on div "const activeIndex = this . activeIndex ; const connectedSwiper = this . thumbs …" at bounding box center [850, 486] width 1072 height 735
type textarea "slideTl.play()"
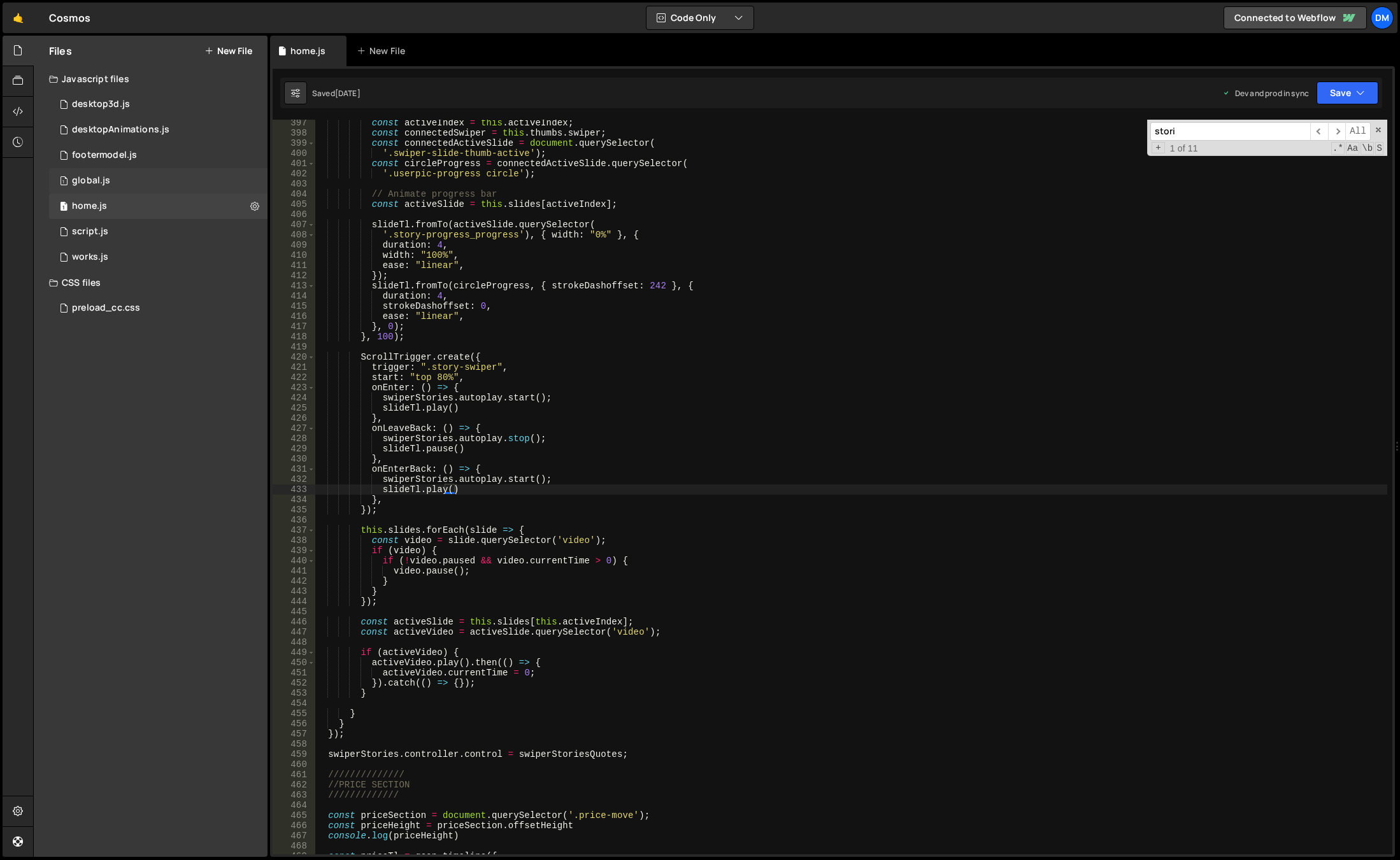
click at [125, 182] on div "1 global.js 0" at bounding box center [158, 181] width 218 height 25
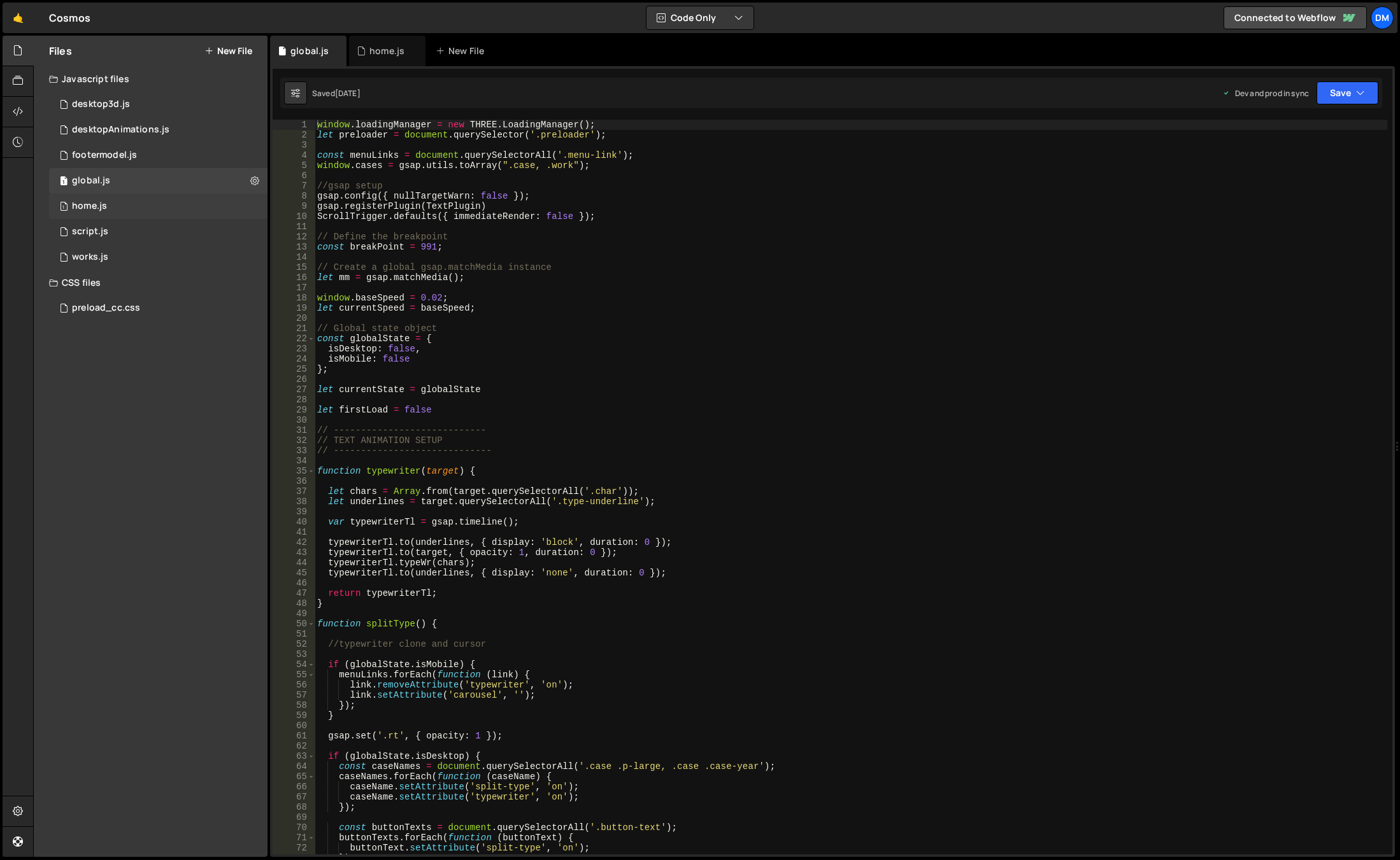
click at [119, 206] on div "1 home.js 0" at bounding box center [158, 206] width 218 height 25
